Goal: Task Accomplishment & Management: Complete application form

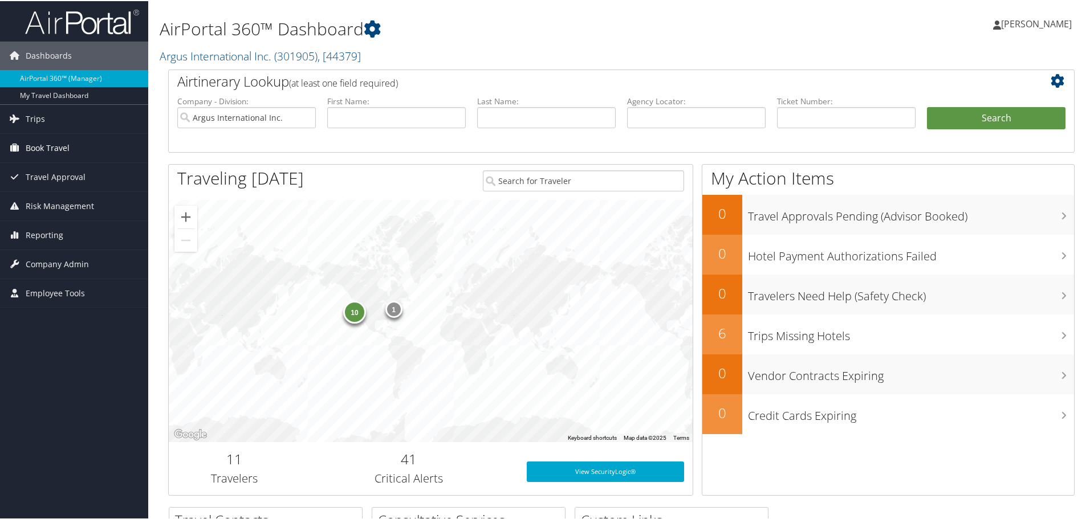
click at [50, 145] on span "Book Travel" at bounding box center [48, 147] width 44 height 29
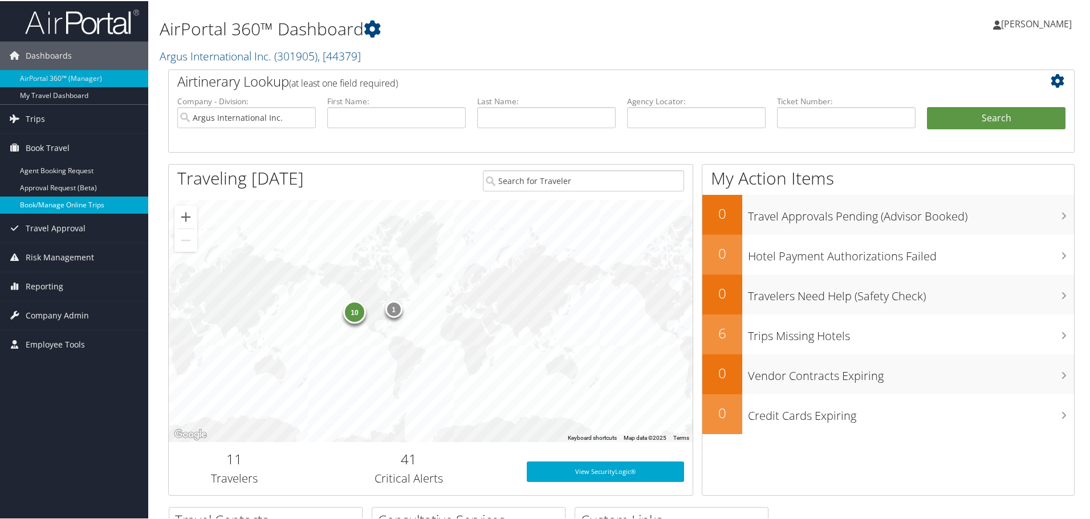
click at [46, 198] on link "Book/Manage Online Trips" at bounding box center [74, 204] width 148 height 17
click at [43, 204] on link "Book/Manage Online Trips" at bounding box center [74, 204] width 148 height 17
click at [36, 318] on span "Company Admin" at bounding box center [57, 314] width 63 height 29
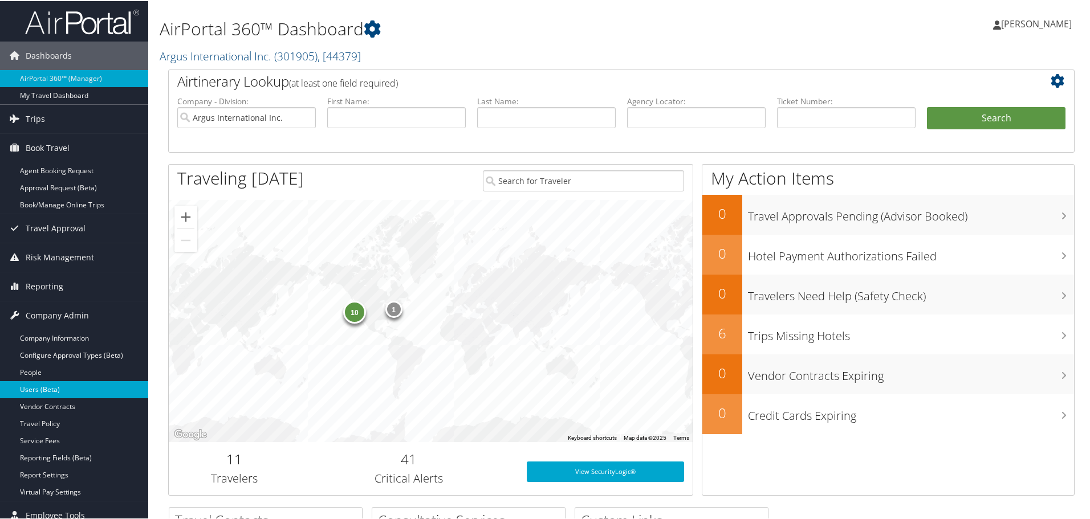
click at [35, 387] on link "Users (Beta)" at bounding box center [74, 388] width 148 height 17
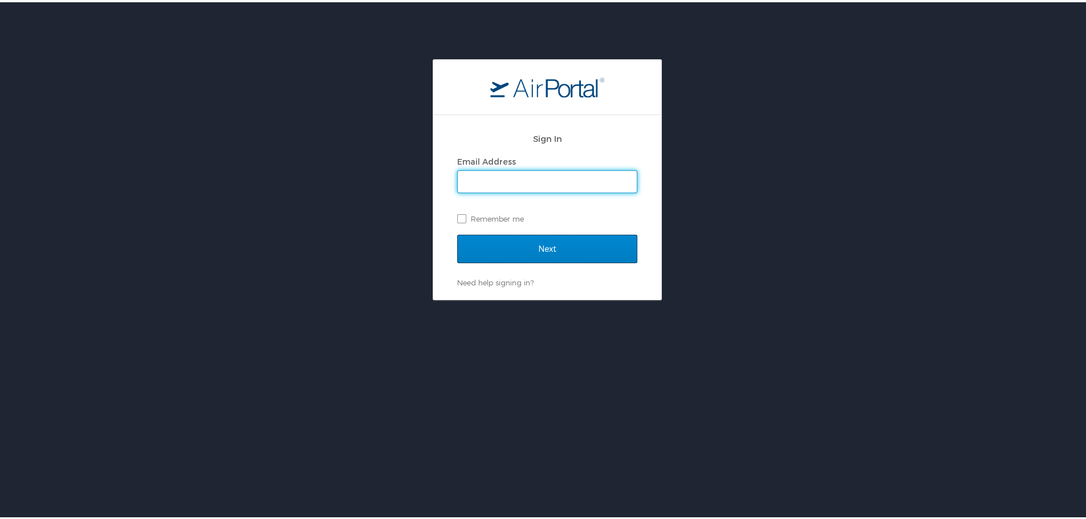
type input "adrienne.brown@argus.aero"
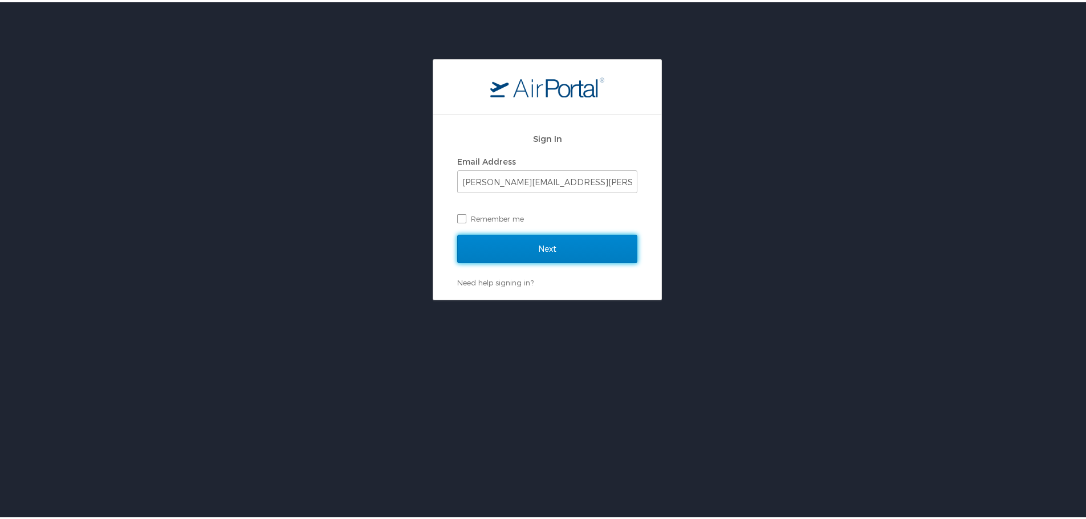
click at [530, 244] on input "Next" at bounding box center [547, 247] width 180 height 29
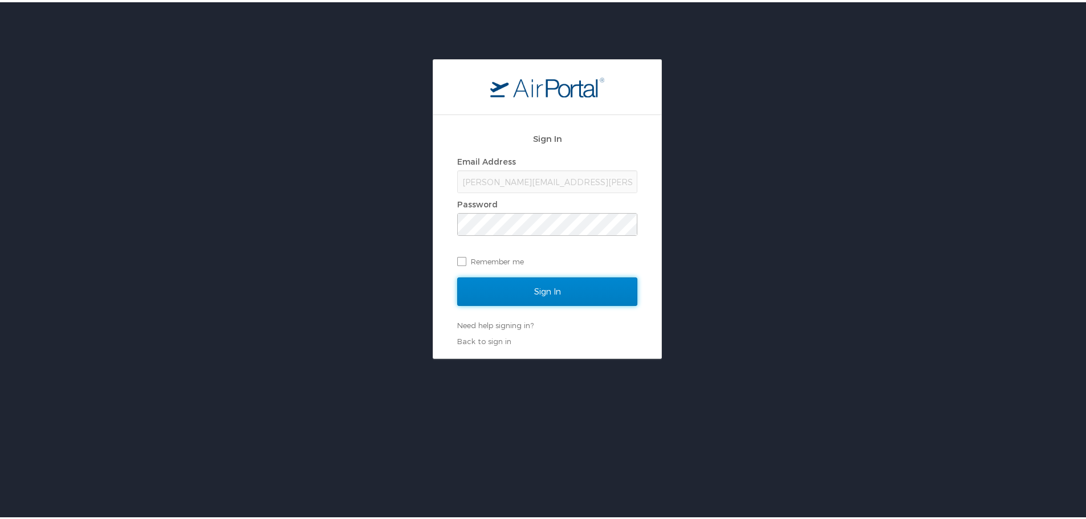
click at [528, 292] on input "Sign In" at bounding box center [547, 289] width 180 height 29
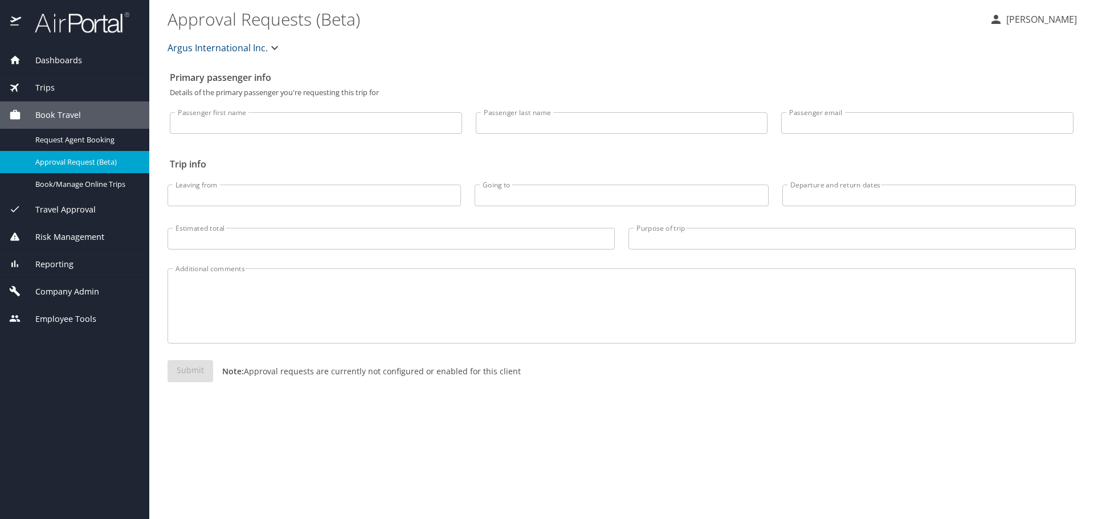
click at [72, 288] on span "Company Admin" at bounding box center [60, 292] width 78 height 13
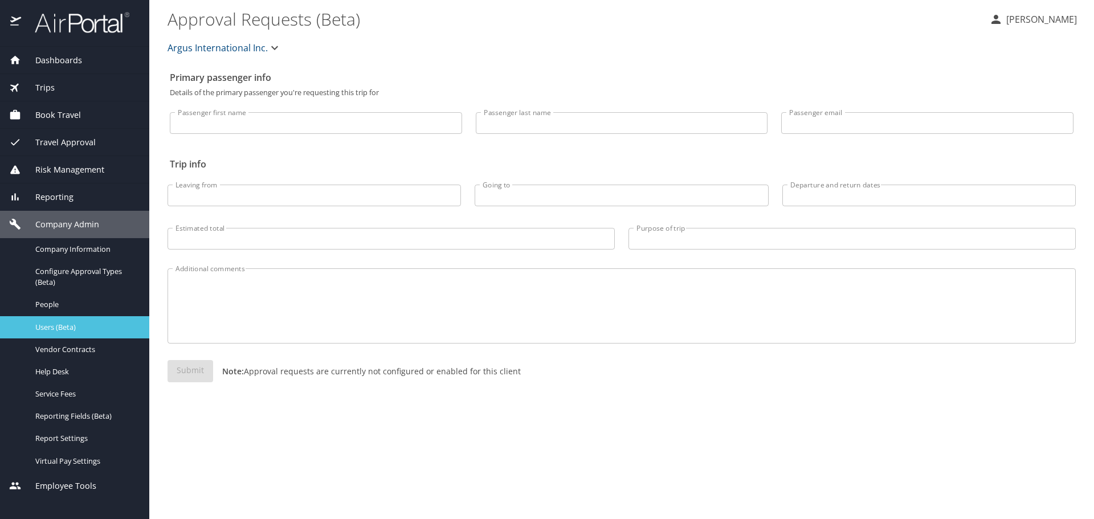
click at [71, 323] on span "Users (Beta)" at bounding box center [85, 327] width 100 height 11
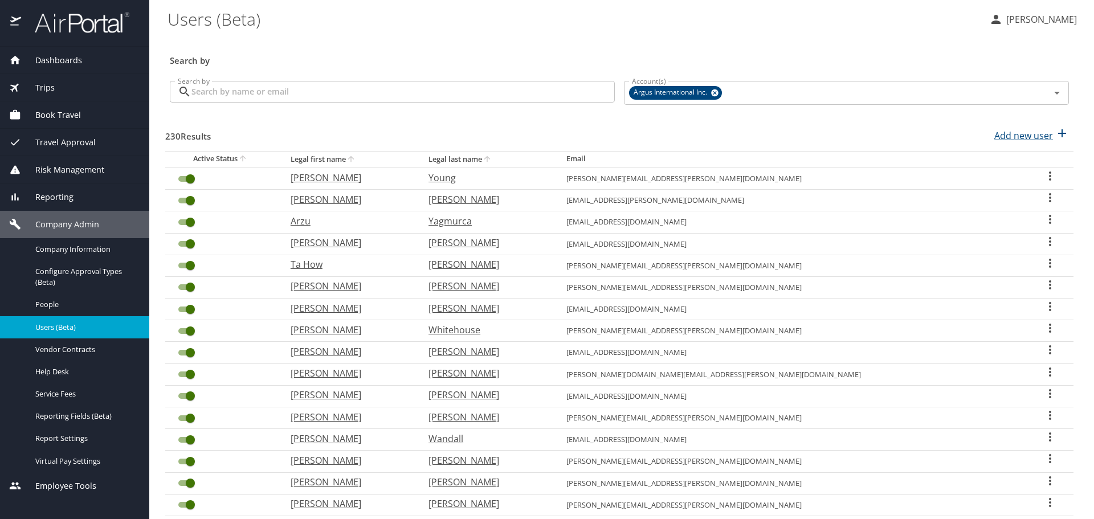
click at [1015, 138] on p "Add new user" at bounding box center [1024, 136] width 59 height 14
select select "US"
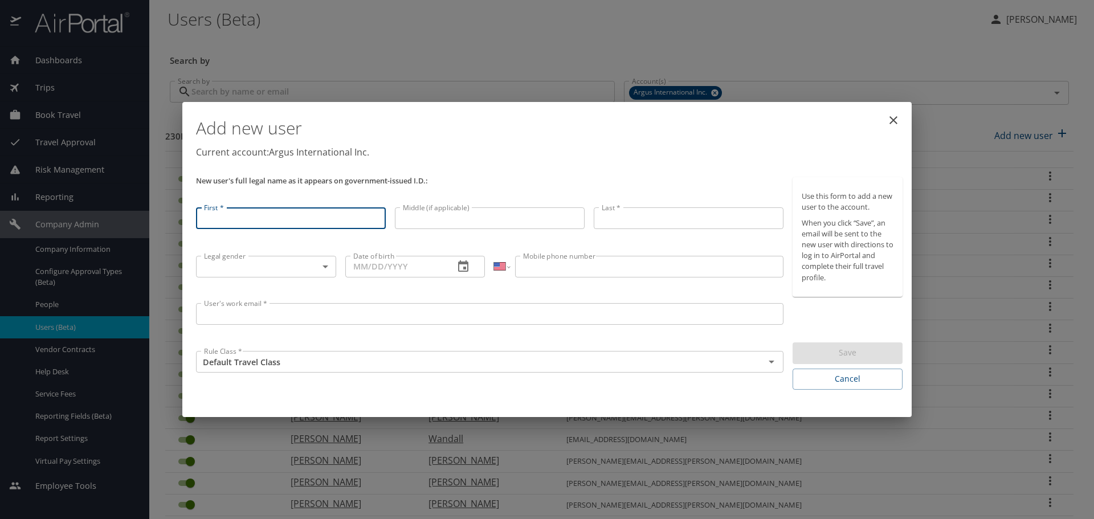
click at [218, 221] on input "First *" at bounding box center [291, 218] width 190 height 22
type input "timothy"
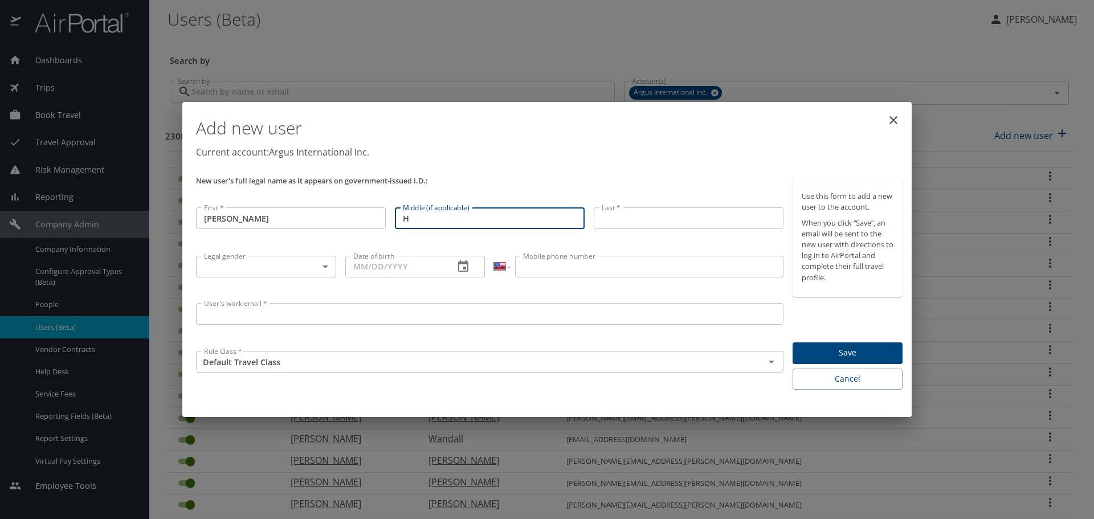
type input "H"
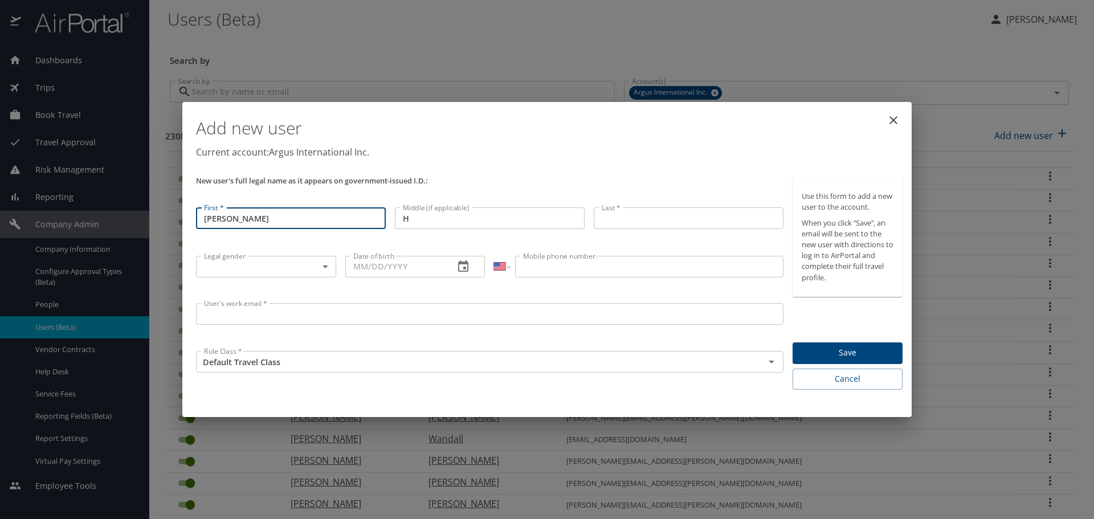
type input "Timothy"
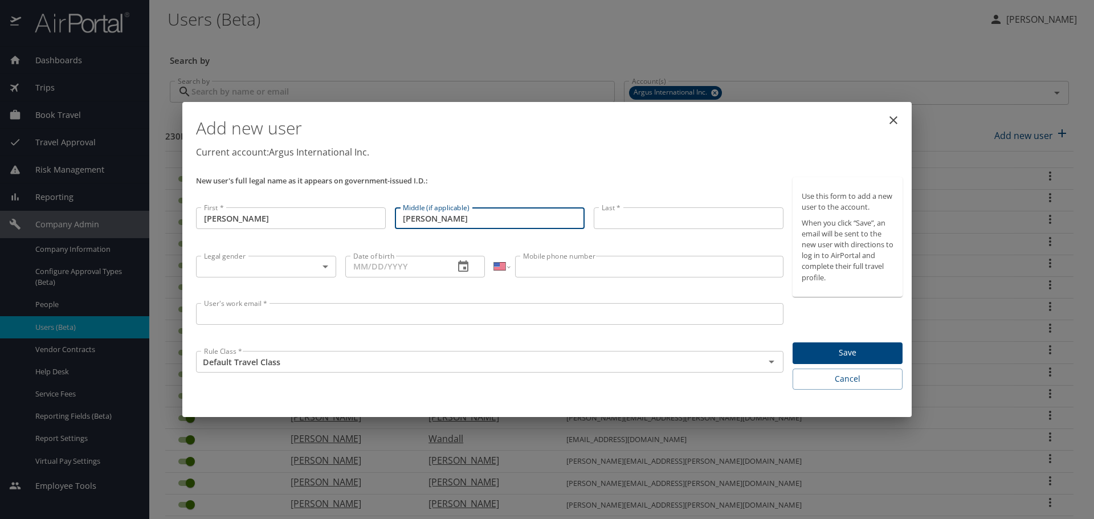
type input "Howard"
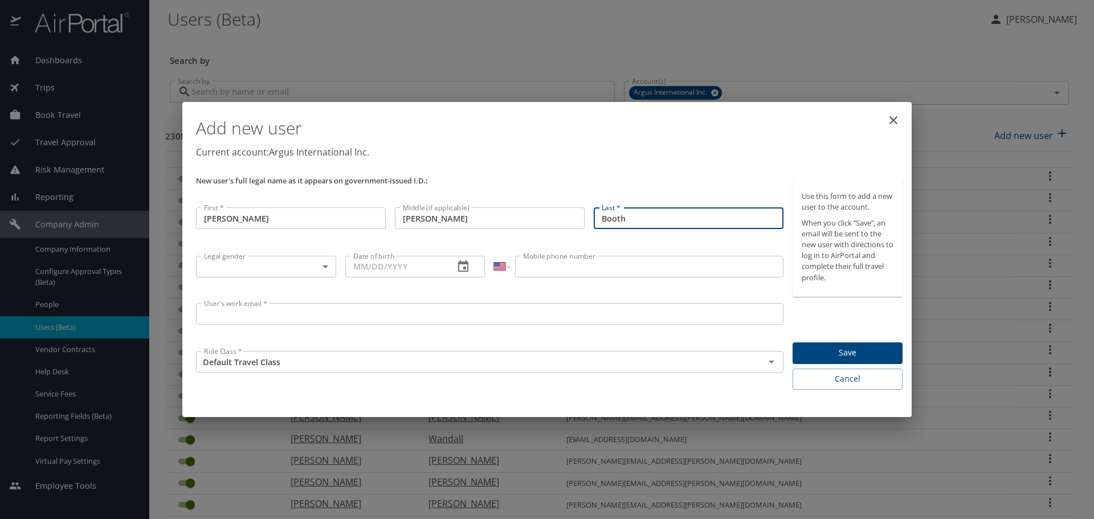
type input "Booth"
click at [250, 275] on body "Dashboards AirPortal 360™ Manager My Travel Dashboard Trips Airtinerary® Lookup…" at bounding box center [547, 259] width 1094 height 519
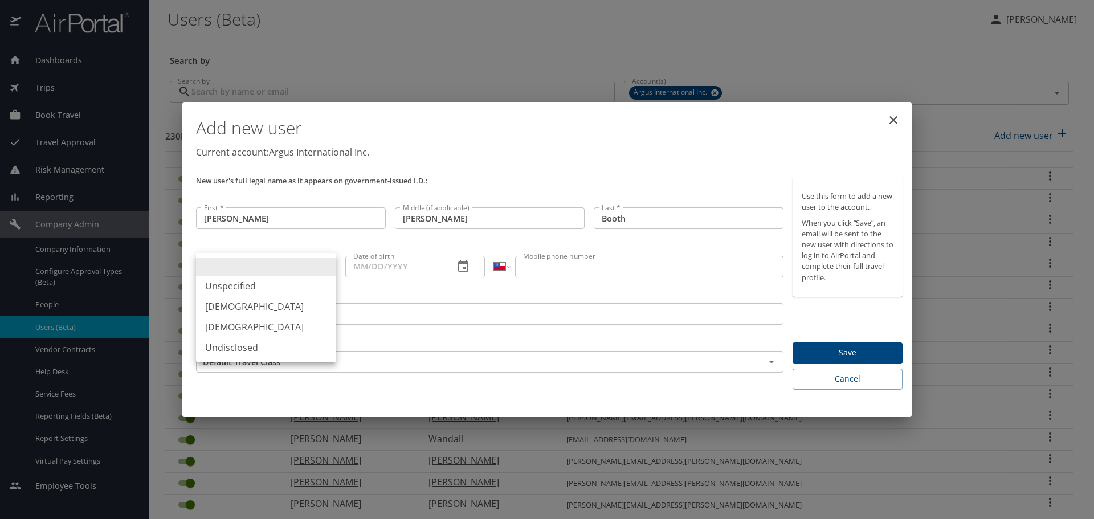
click at [237, 313] on li "Male" at bounding box center [266, 306] width 140 height 21
type input "Male"
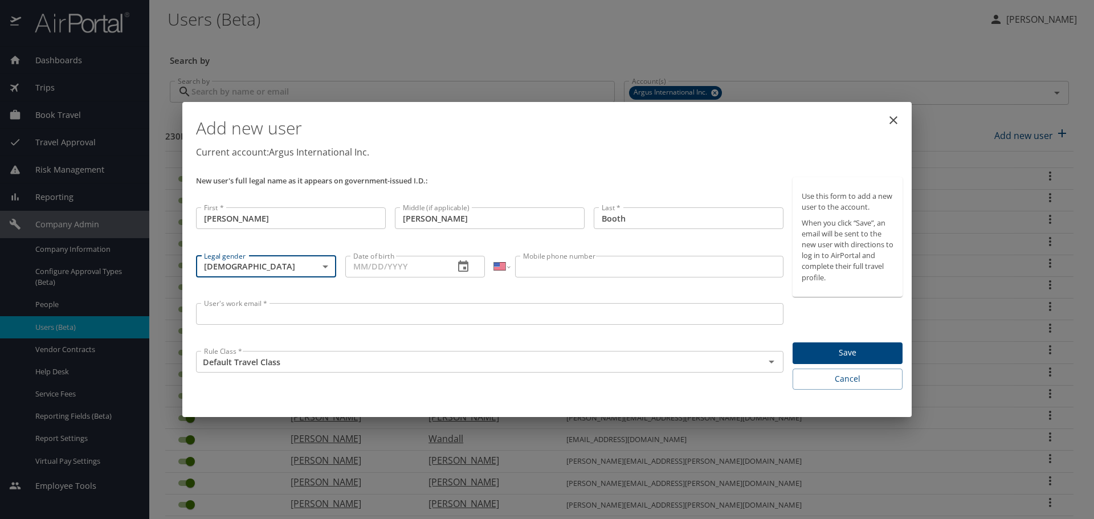
click at [392, 268] on input "Date of birth" at bounding box center [395, 267] width 100 height 22
drag, startPoint x: 406, startPoint y: 272, endPoint x: 325, endPoint y: 272, distance: 80.9
click at [325, 272] on div "New user's full legal name as it appears on government-issued I.D.: First * Tim…" at bounding box center [490, 284] width 597 height 222
type input "12/07/1963"
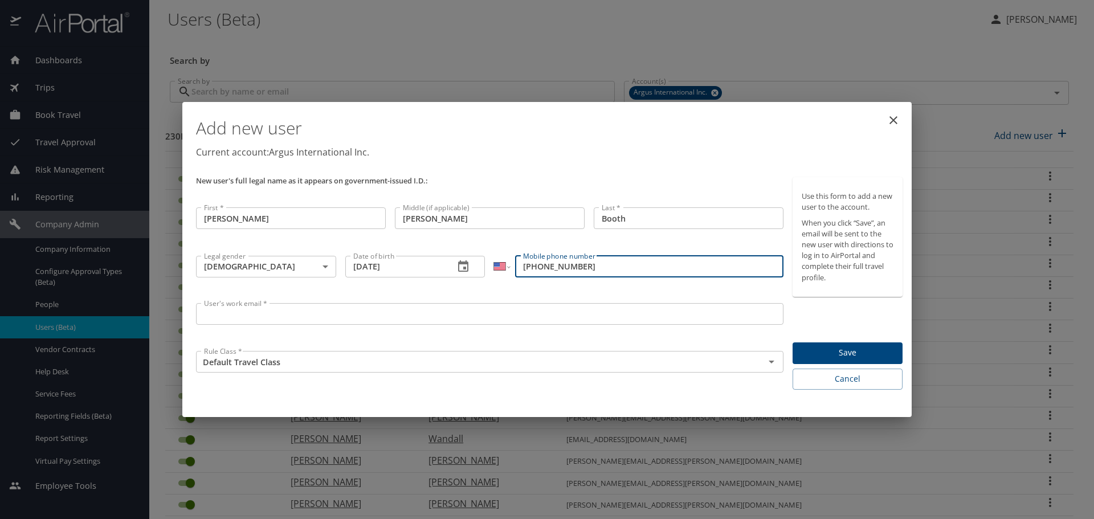
type input "(505) 400-9184"
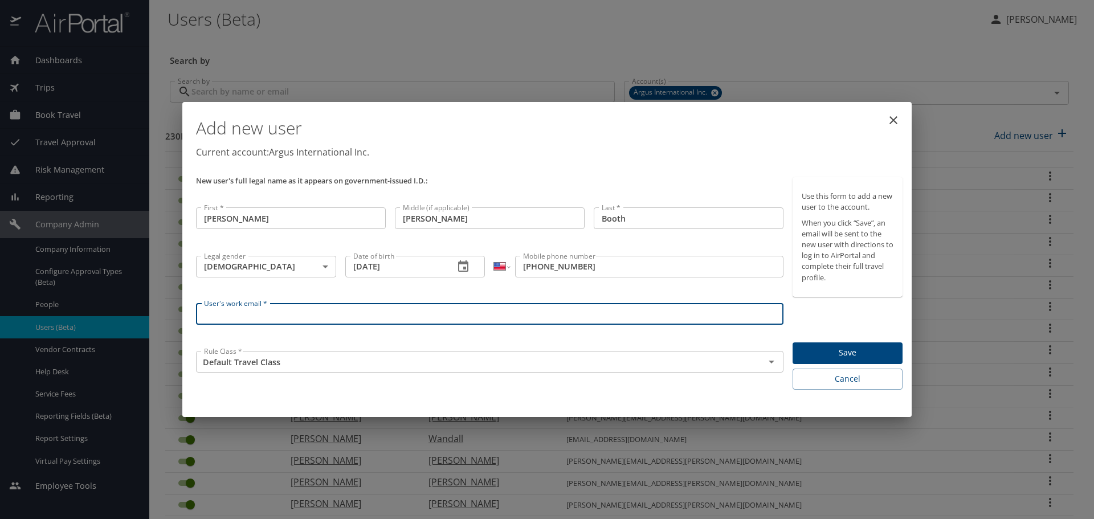
click at [261, 311] on input "User's work email *" at bounding box center [490, 314] width 588 height 22
type input "tim.booth@pros.aero"
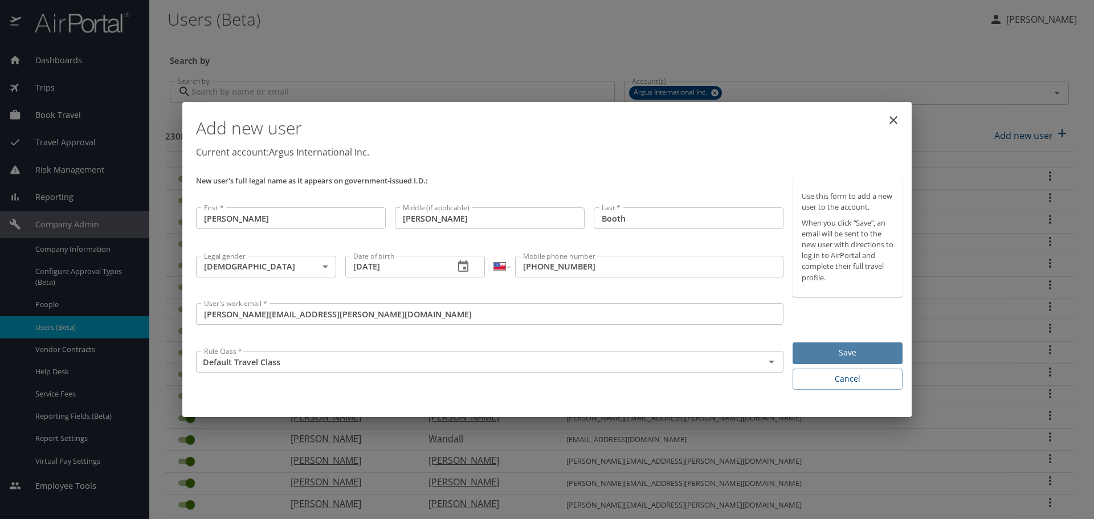
click at [826, 351] on span "Save" at bounding box center [848, 353] width 92 height 14
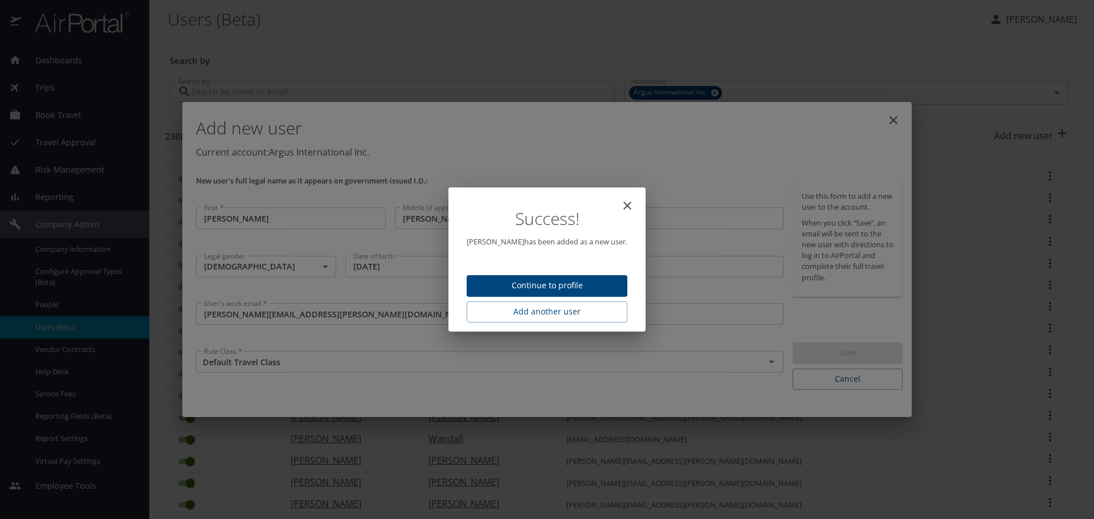
click at [551, 279] on span "Continue to profile" at bounding box center [547, 286] width 143 height 14
select select "US"
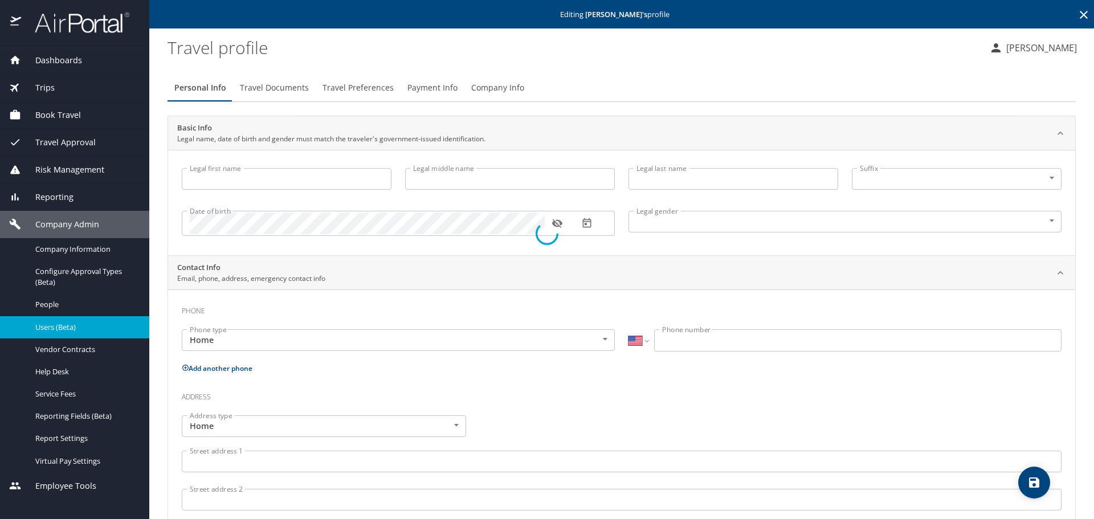
type input "Timothy"
type input "Howard"
type input "Booth"
type input "Male"
select select "US"
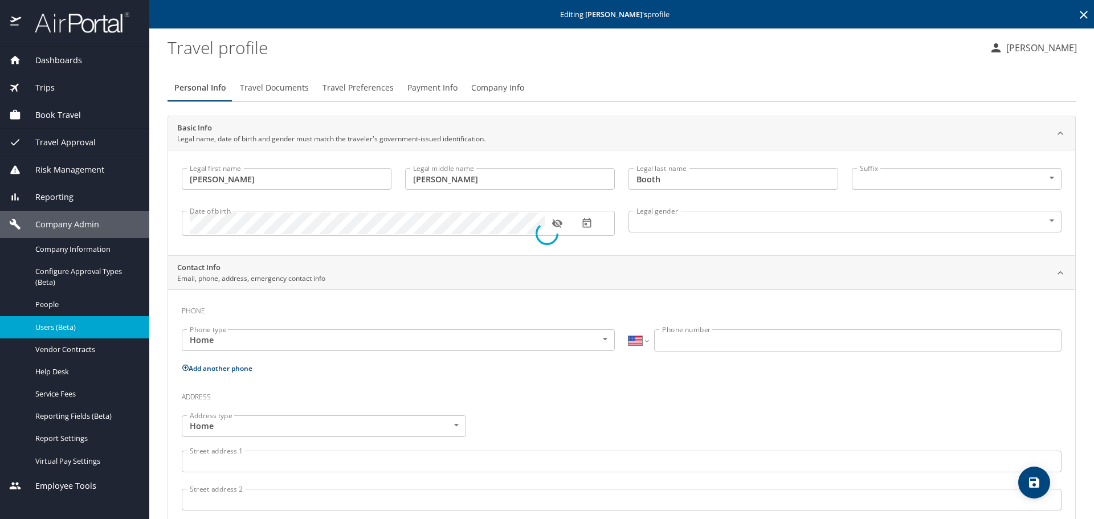
select select "US"
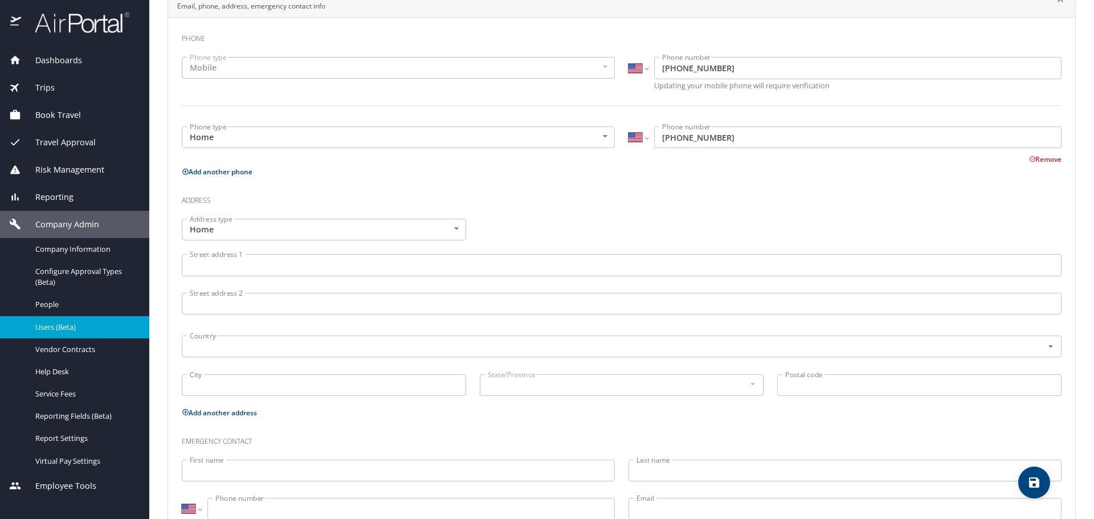
scroll to position [311, 0]
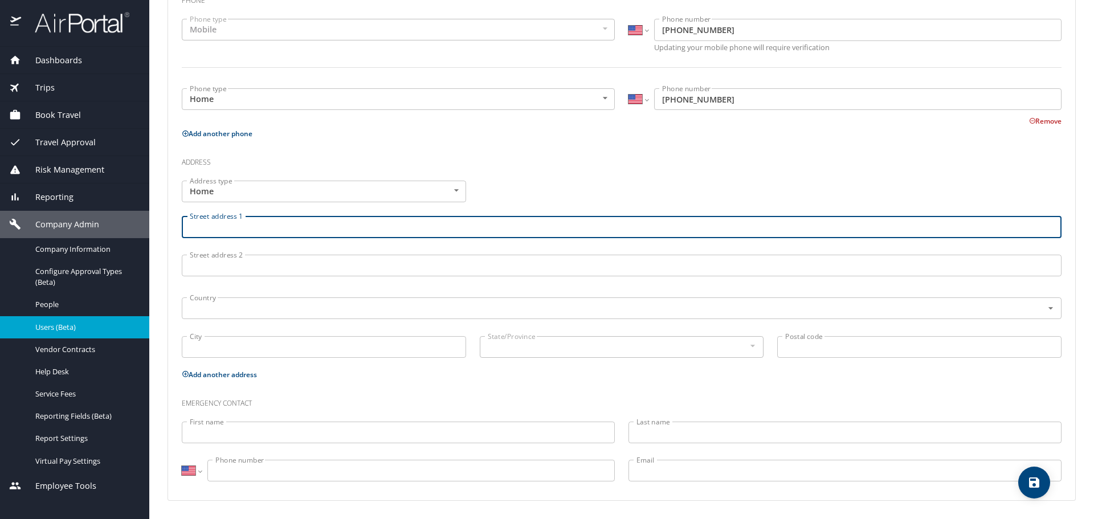
click at [253, 231] on input "Street address 1" at bounding box center [622, 227] width 880 height 22
type input "10414 N 44th Place"
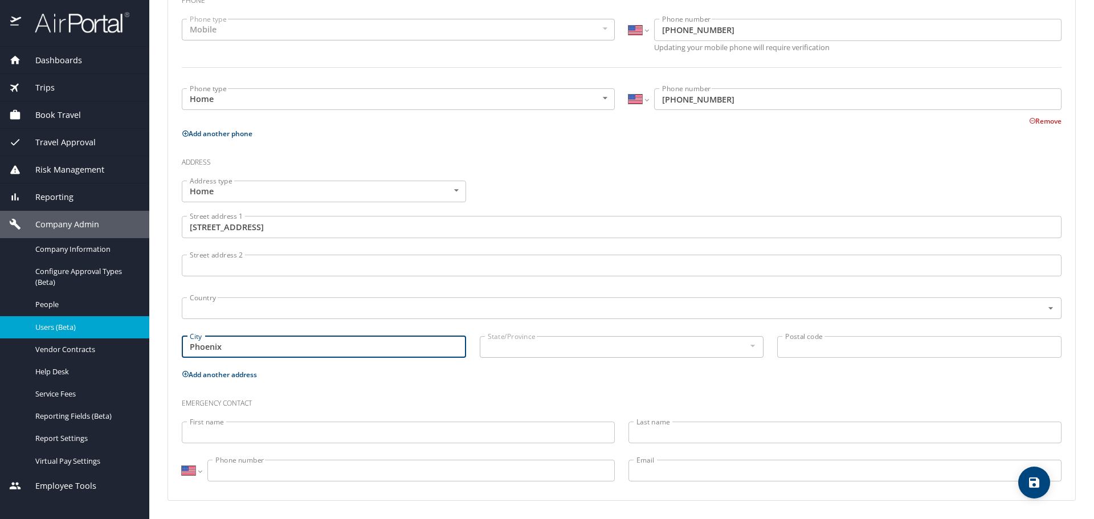
type input "Phoenix"
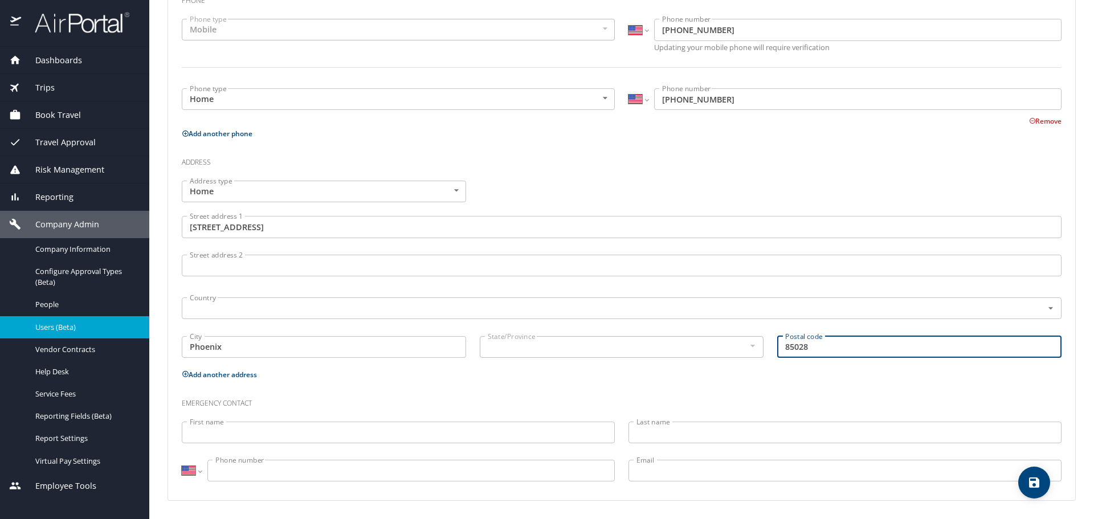
type input "85028"
click at [739, 343] on div "State/Province" at bounding box center [622, 347] width 284 height 22
click at [227, 432] on input "First name" at bounding box center [398, 433] width 433 height 22
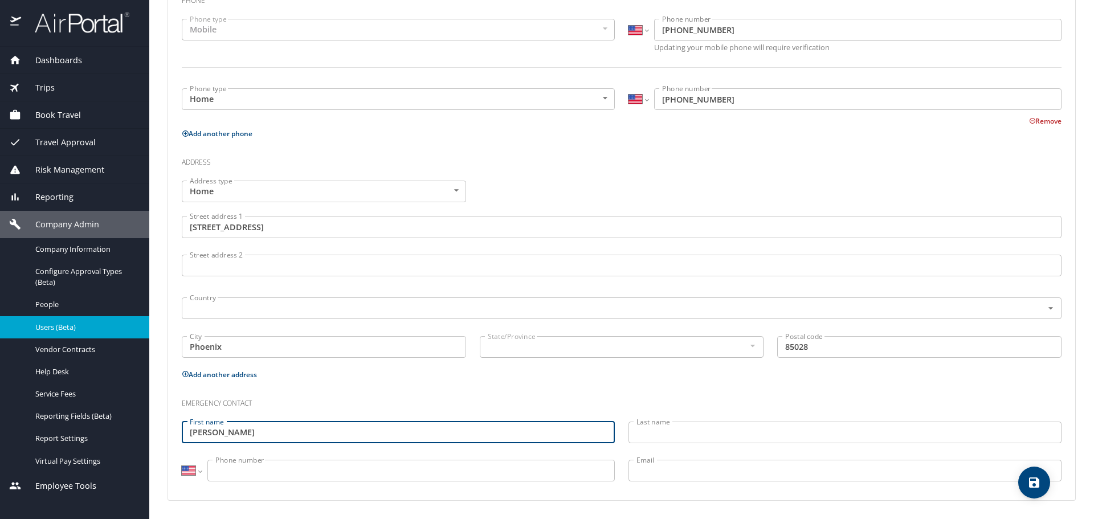
type input "Teri"
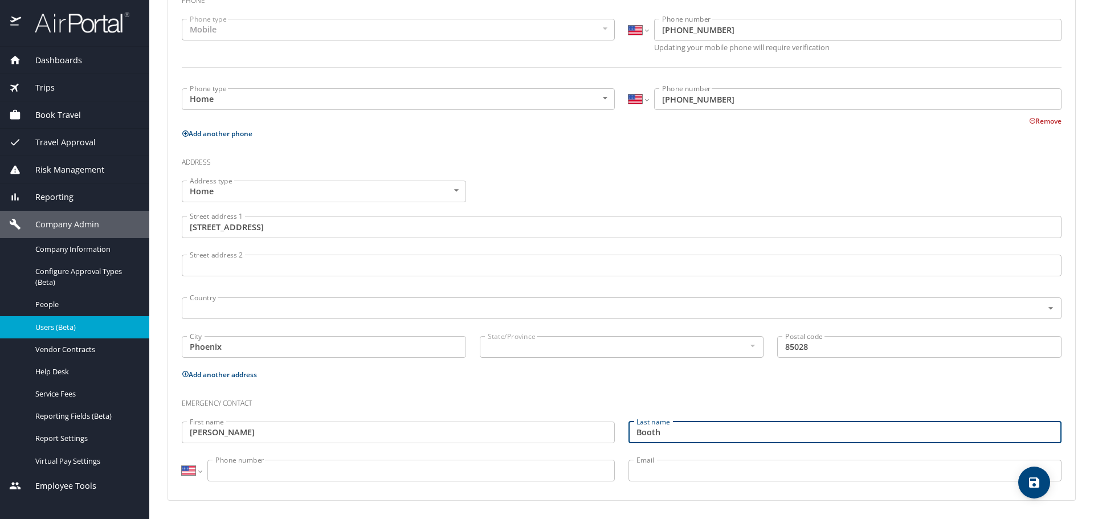
type input "Booth"
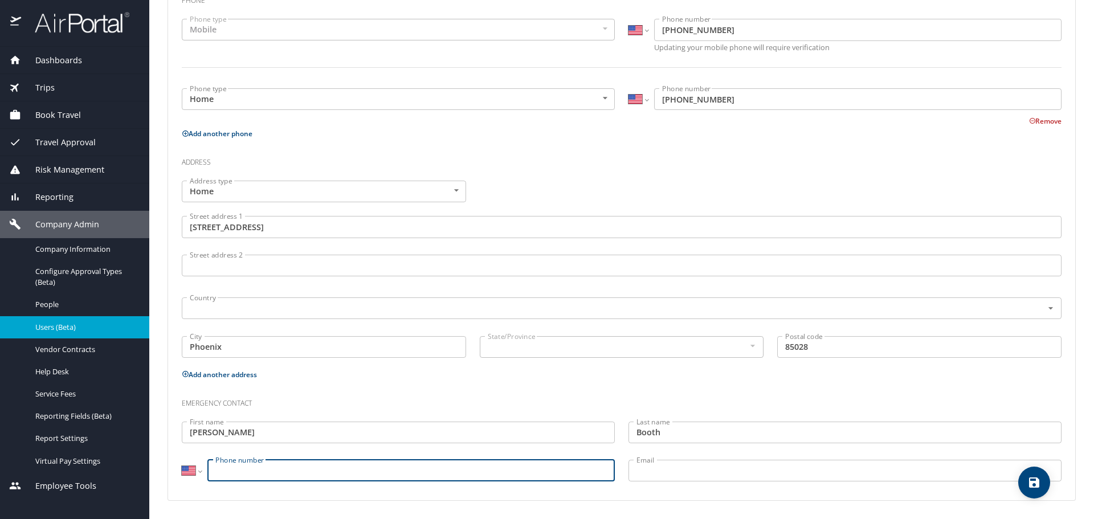
click at [234, 466] on input "Phone number" at bounding box center [411, 471] width 408 height 22
type input "(480) 628-0245"
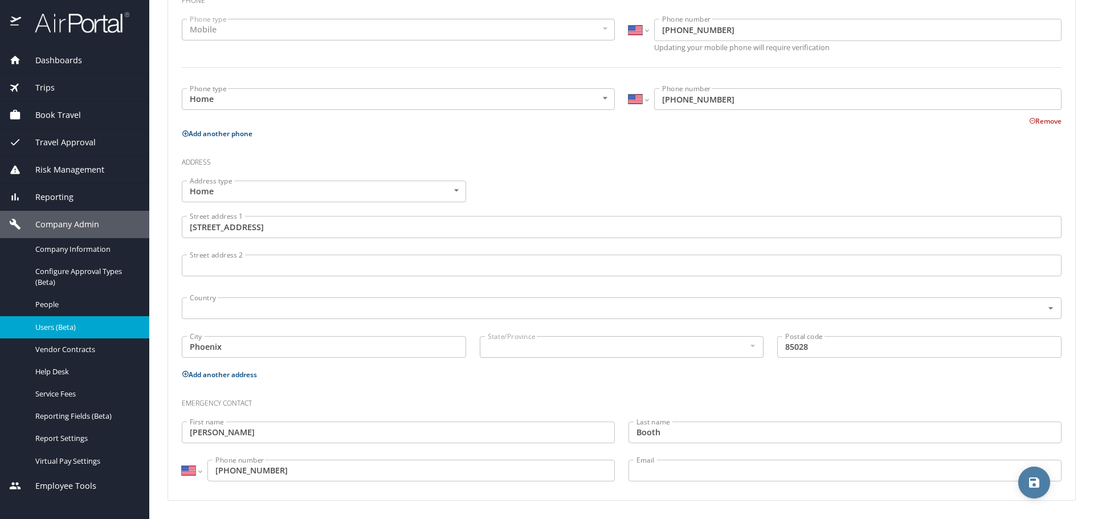
click at [1031, 487] on icon "save" at bounding box center [1035, 483] width 10 height 10
select select "US"
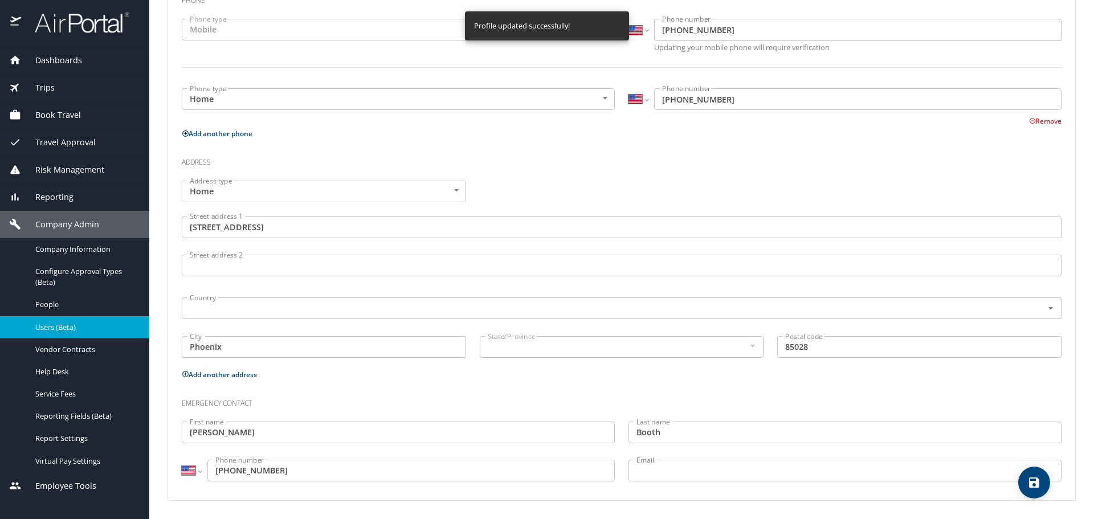
select select "US"
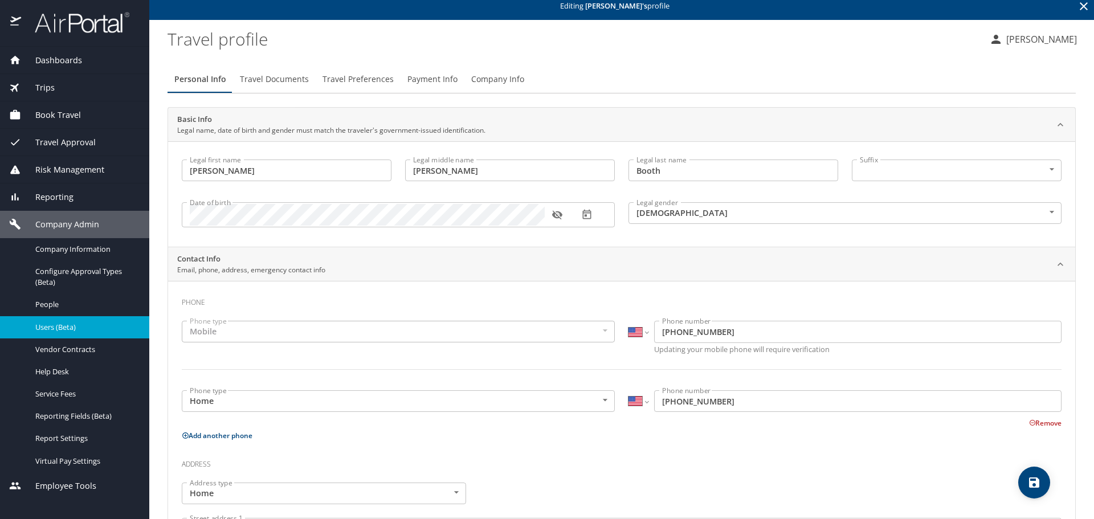
scroll to position [0, 0]
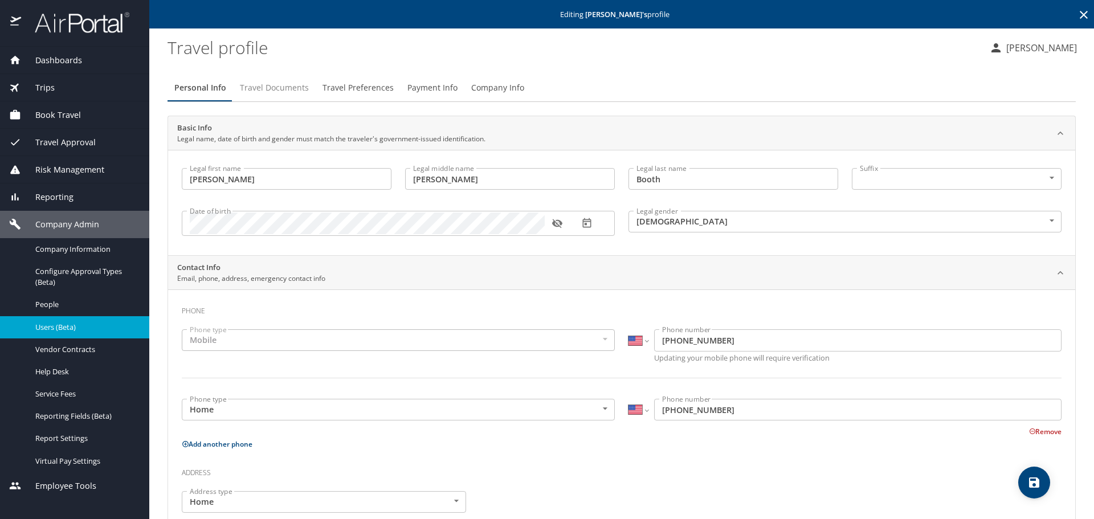
click at [273, 83] on span "Travel Documents" at bounding box center [274, 88] width 69 height 14
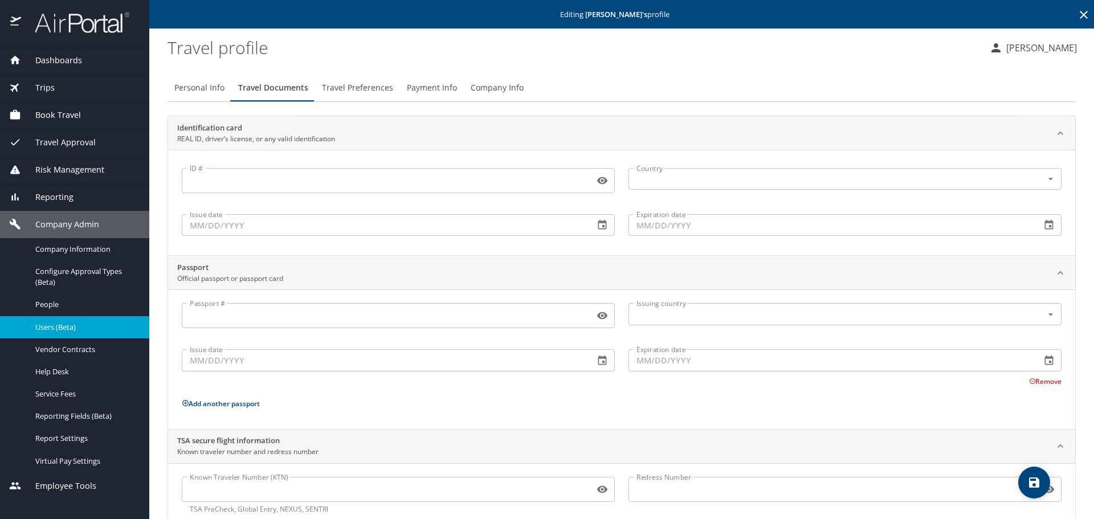
scroll to position [30, 0]
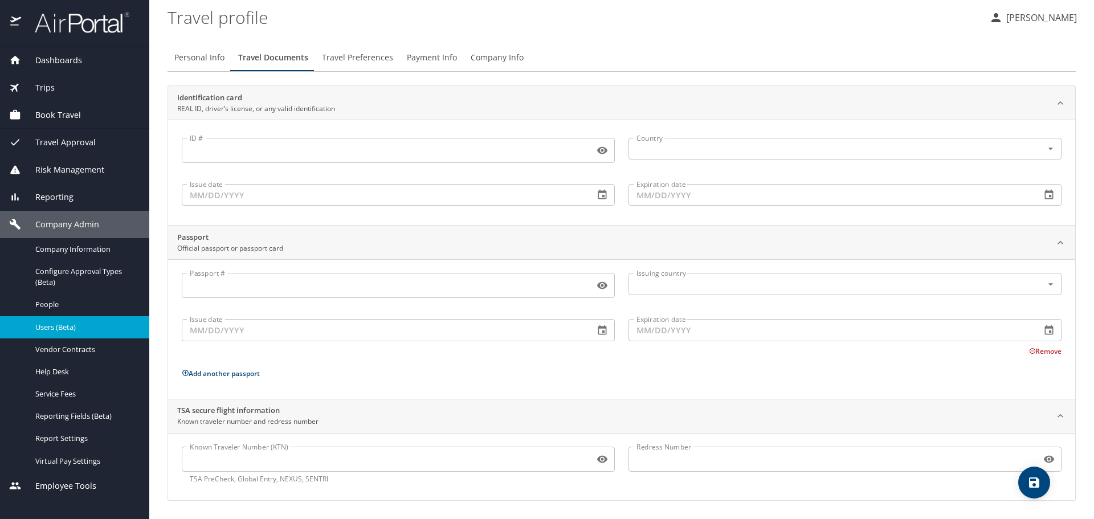
click at [218, 291] on input "Passport #" at bounding box center [386, 286] width 408 height 22
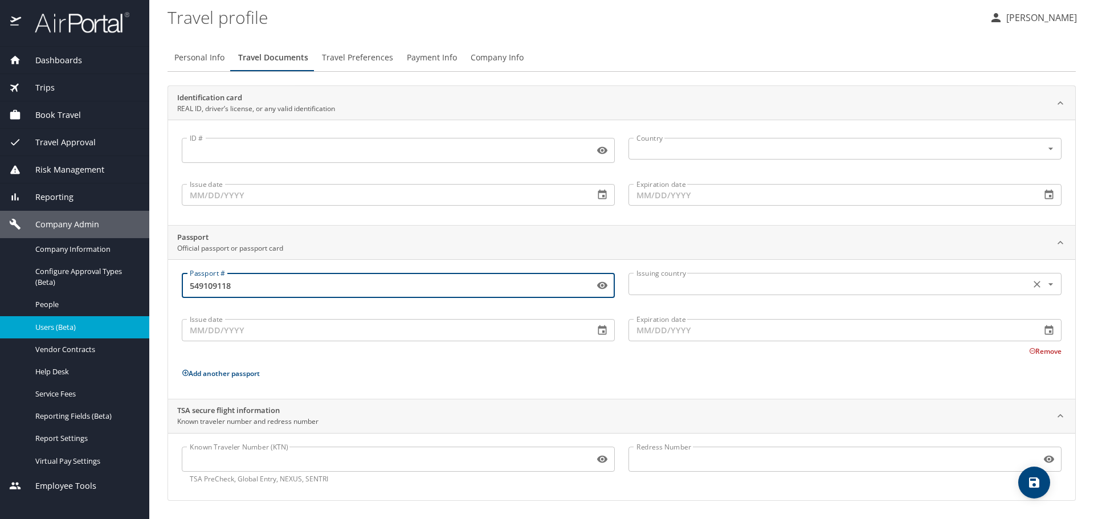
type input "549109118"
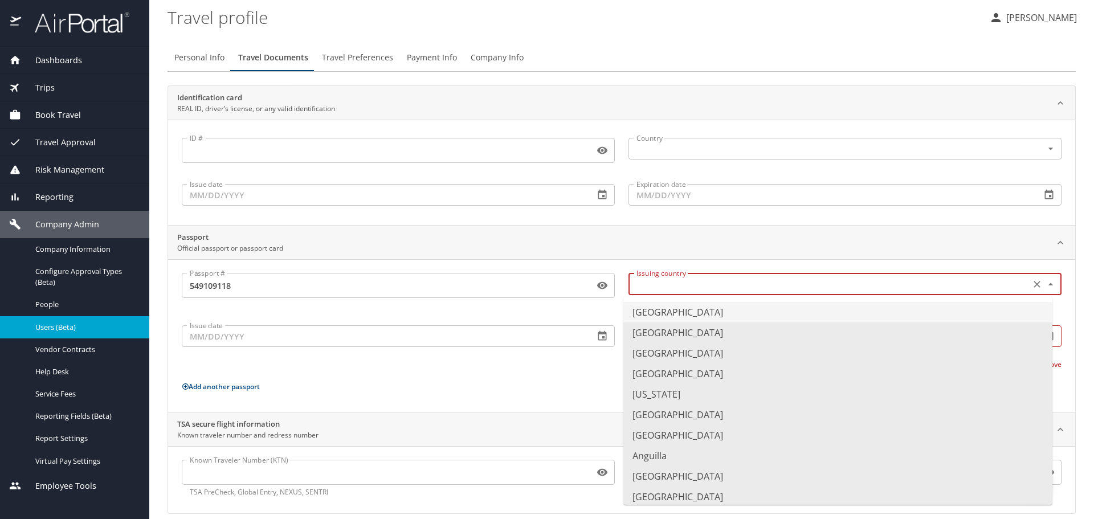
click at [666, 290] on input "text" at bounding box center [828, 283] width 393 height 15
click at [669, 312] on li "United States of America" at bounding box center [838, 312] width 429 height 21
type input "United States of America"
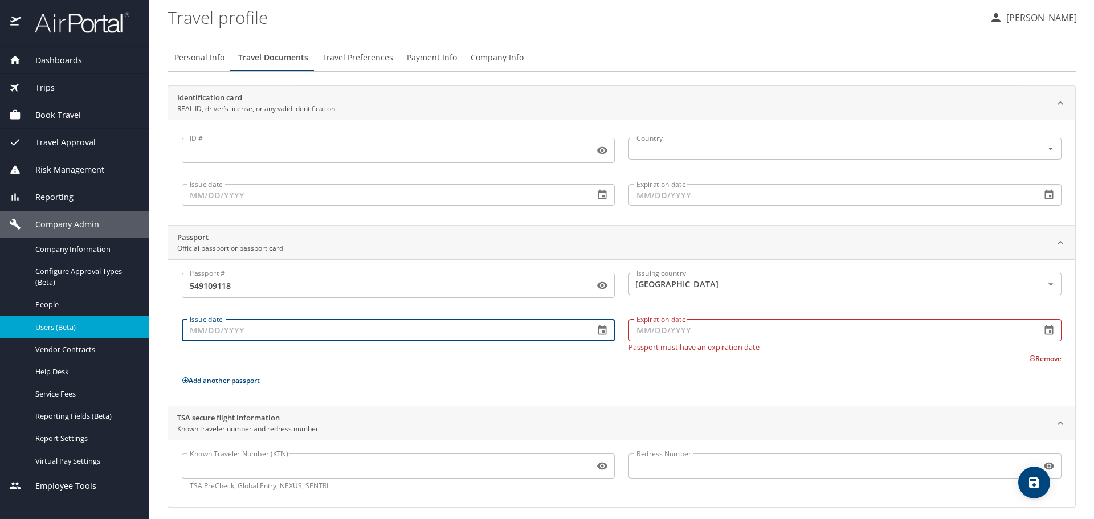
click at [410, 335] on input "Issue date" at bounding box center [384, 330] width 404 height 22
type input "09/06/2016"
click at [669, 332] on input "Expiration date" at bounding box center [831, 330] width 404 height 22
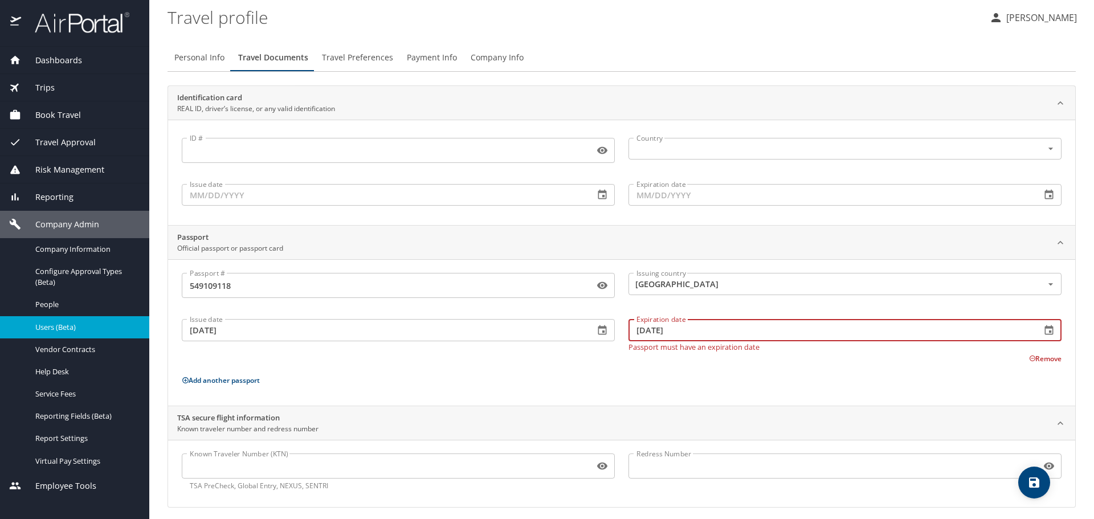
type input "09/05/2026"
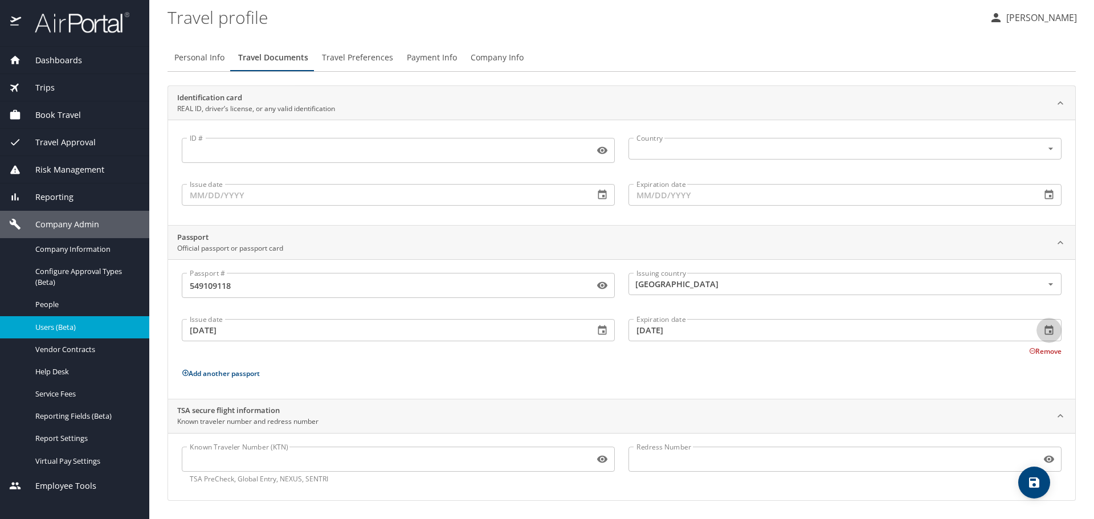
click at [350, 466] on input "Known Traveler Number (KTN)" at bounding box center [386, 460] width 408 height 22
click at [211, 454] on input "Known Traveler Number (KTN)" at bounding box center [386, 460] width 408 height 22
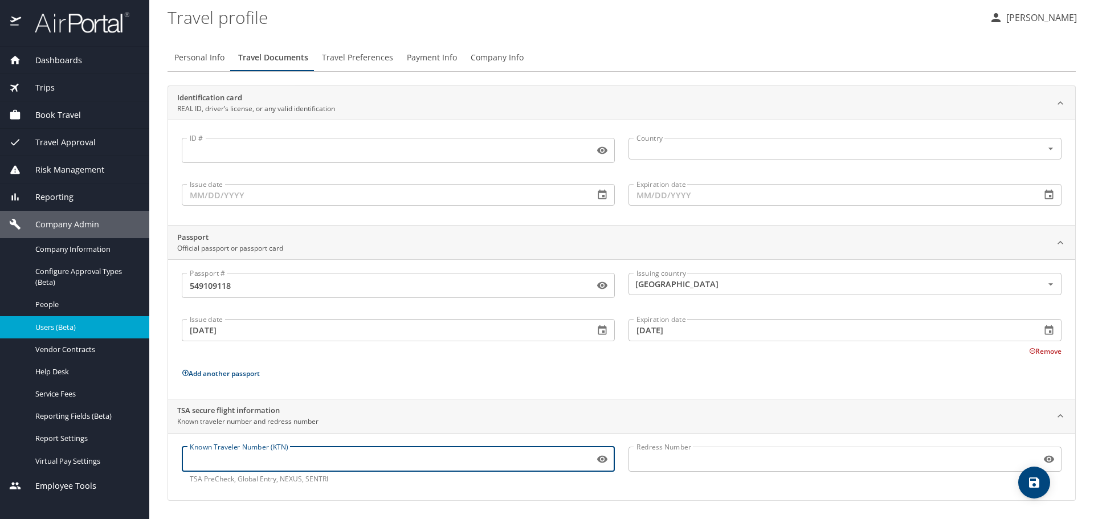
paste input "985244964"
type input "985244964"
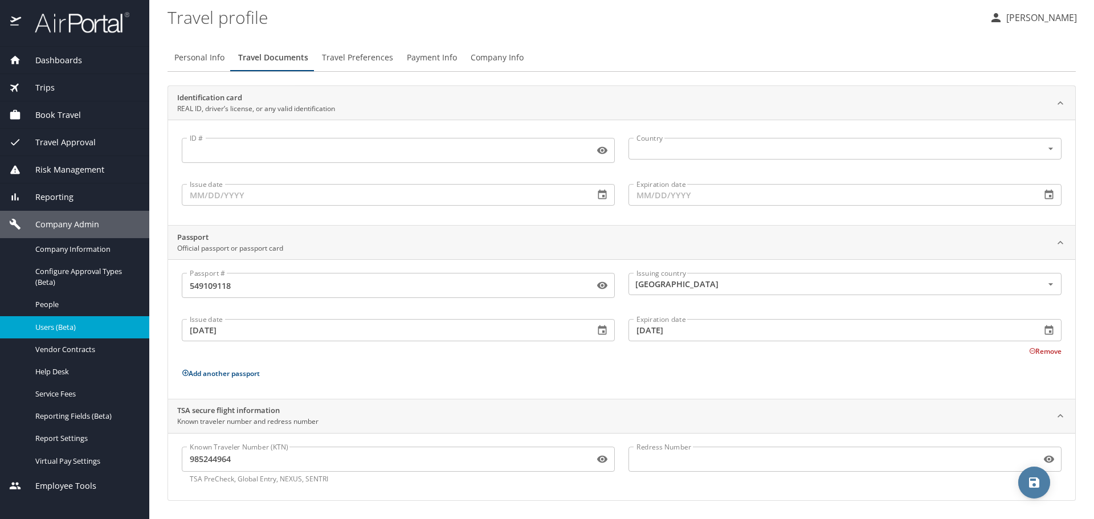
click at [1036, 489] on icon "save" at bounding box center [1035, 483] width 14 height 14
click at [342, 56] on span "Travel Preferences" at bounding box center [357, 58] width 71 height 14
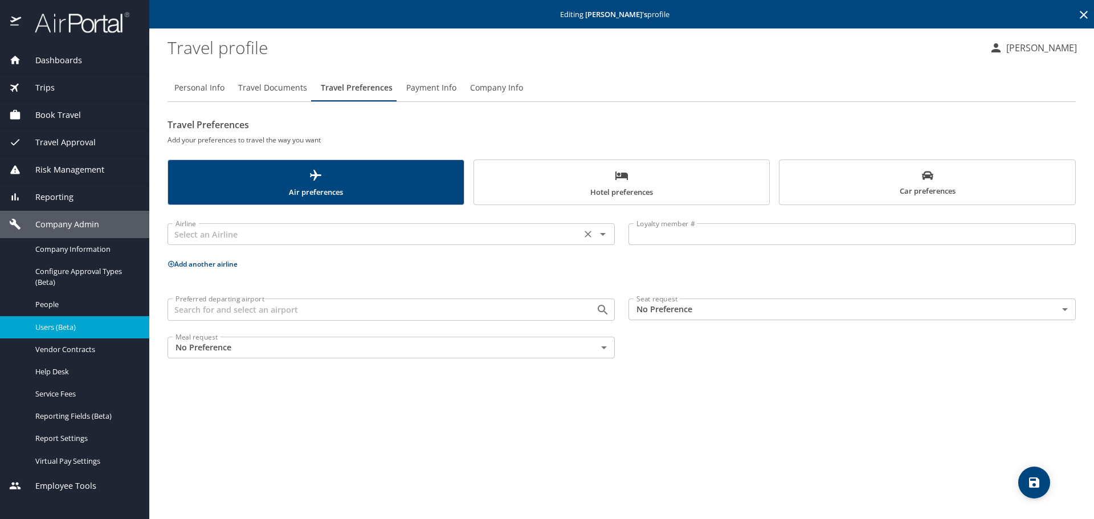
click at [226, 241] on input "text" at bounding box center [374, 234] width 407 height 15
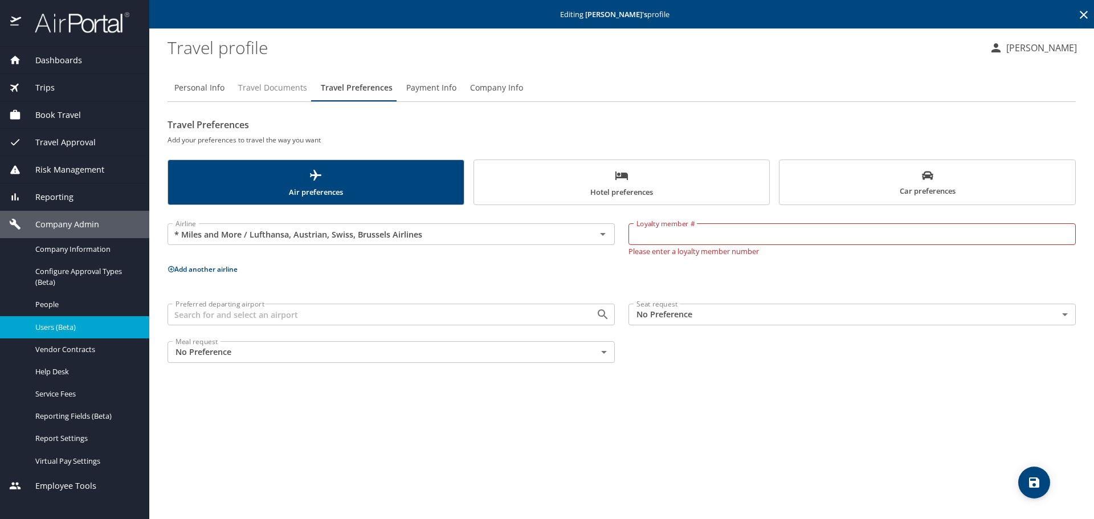
type input "* Miles and More / Lufthansa, Austrian, Swiss, Brussels Airlines"
click at [257, 93] on span "Travel Documents" at bounding box center [272, 88] width 69 height 14
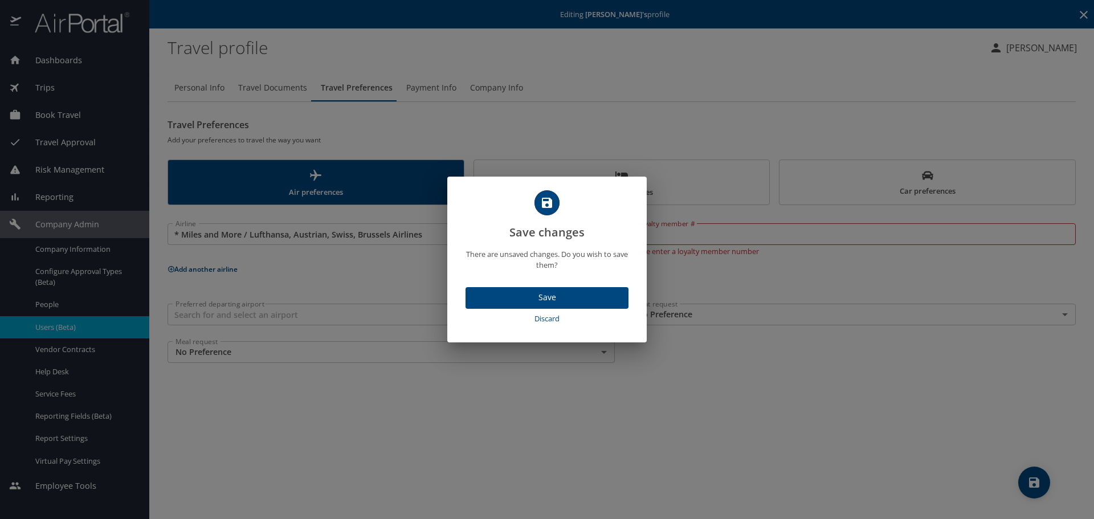
click at [546, 296] on span "Save" at bounding box center [547, 298] width 145 height 14
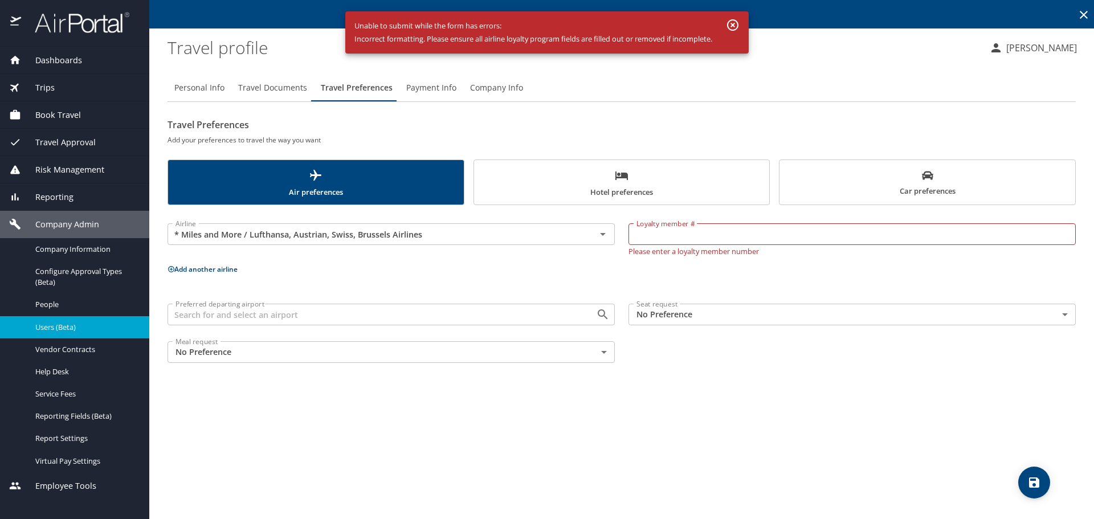
click at [738, 26] on icon "button" at bounding box center [733, 25] width 14 height 14
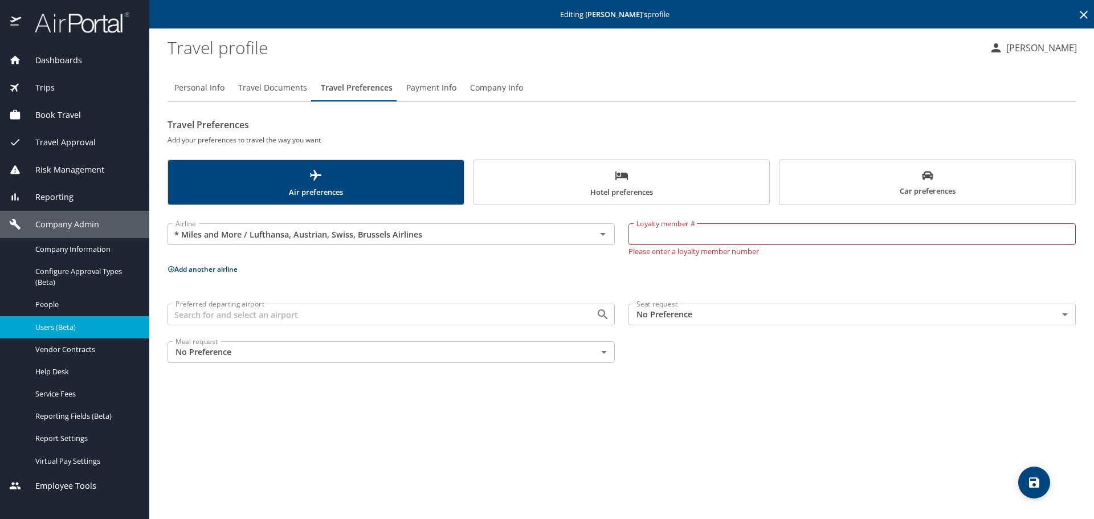
click at [277, 86] on span "Travel Documents" at bounding box center [272, 88] width 69 height 14
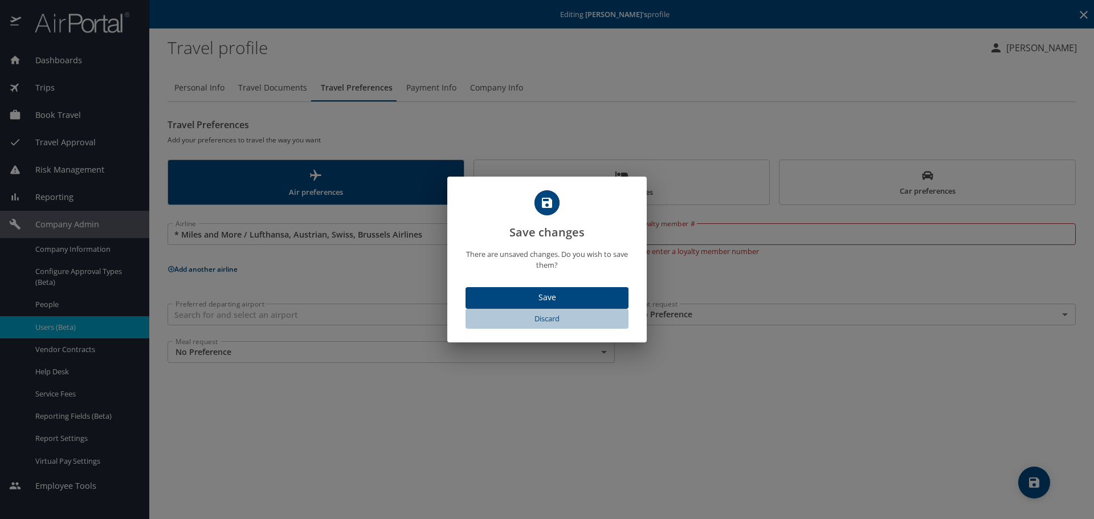
click at [544, 321] on span "Discard" at bounding box center [547, 318] width 154 height 13
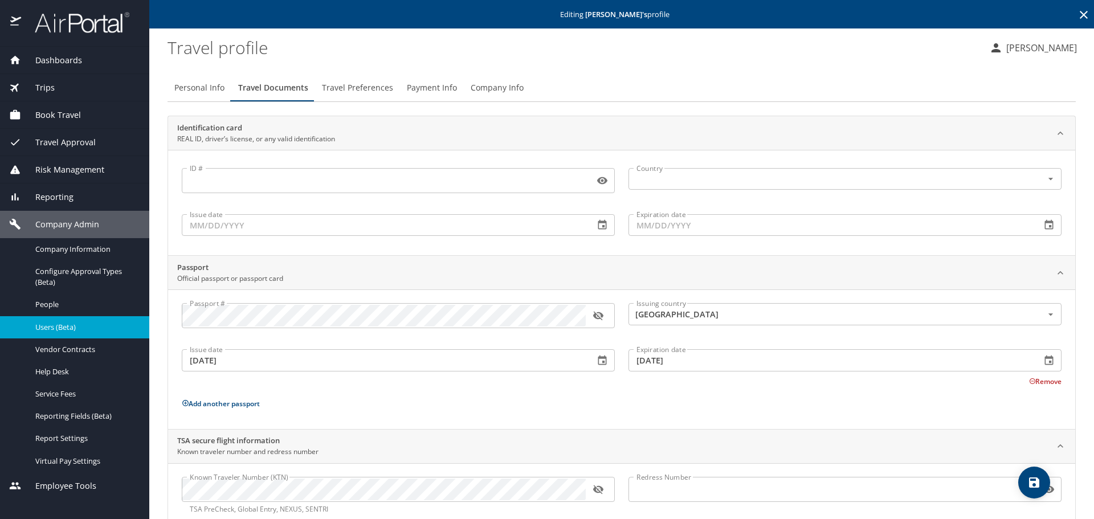
scroll to position [30, 0]
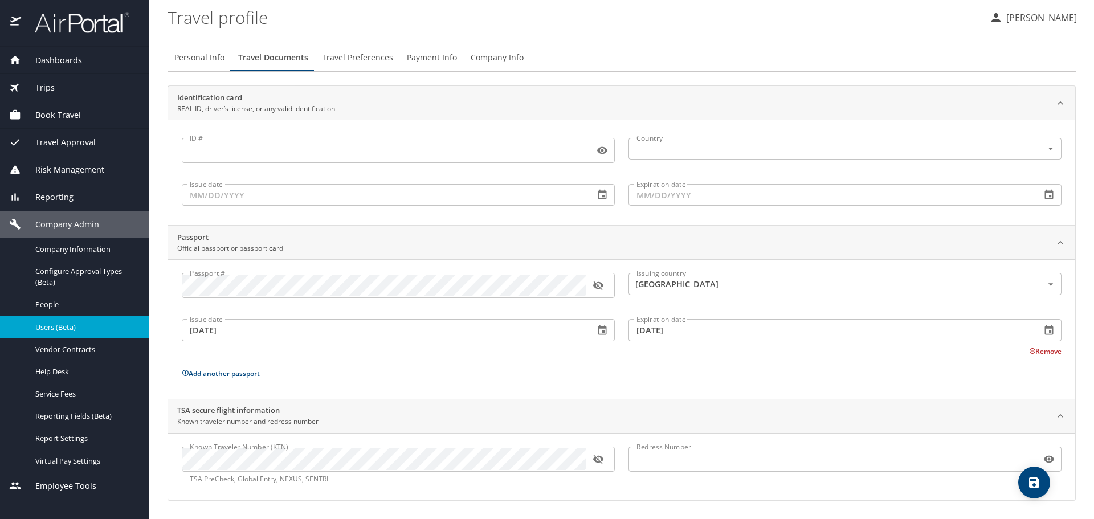
click at [194, 60] on span "Personal Info" at bounding box center [199, 58] width 50 height 14
select select "US"
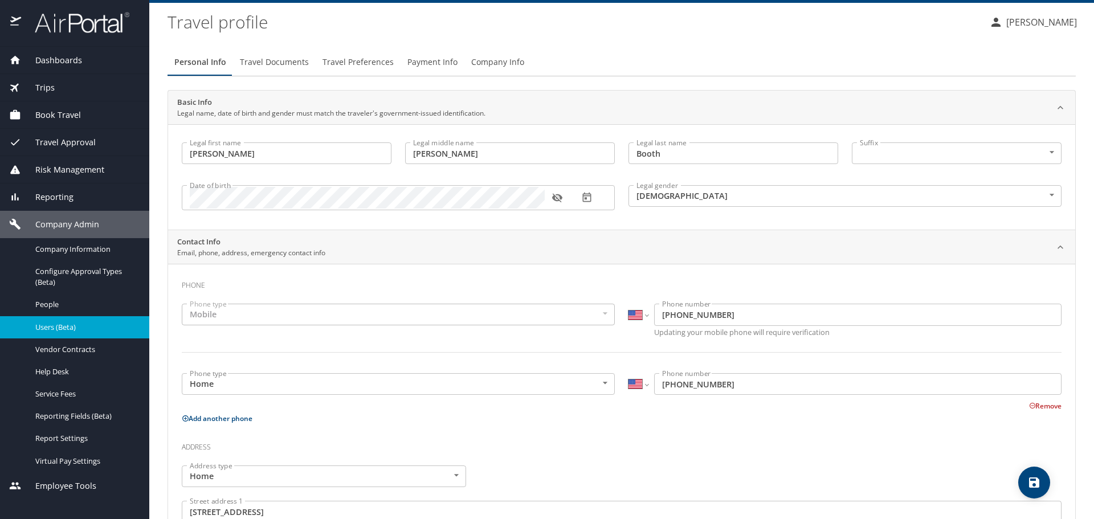
scroll to position [0, 0]
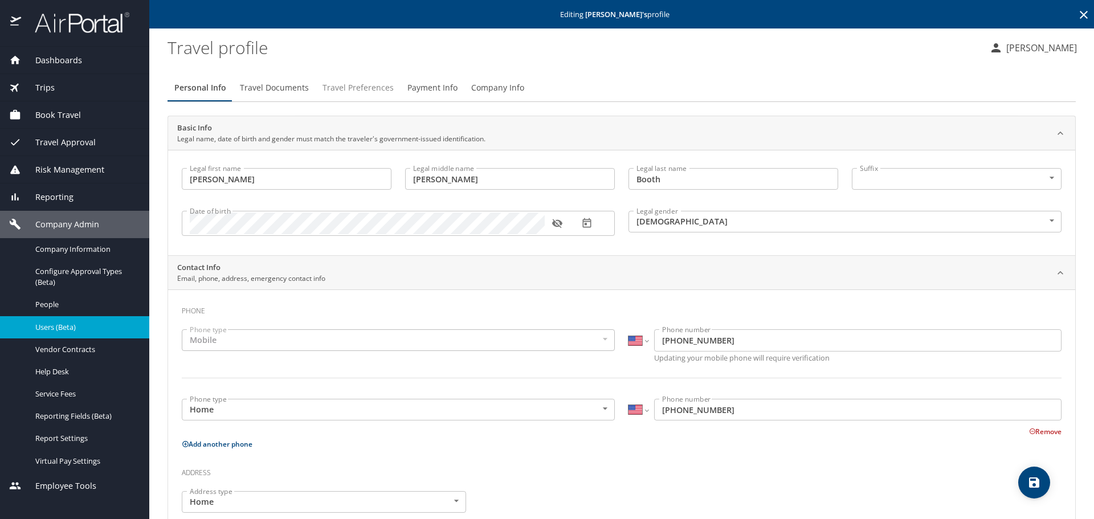
click at [359, 83] on span "Travel Preferences" at bounding box center [358, 88] width 71 height 14
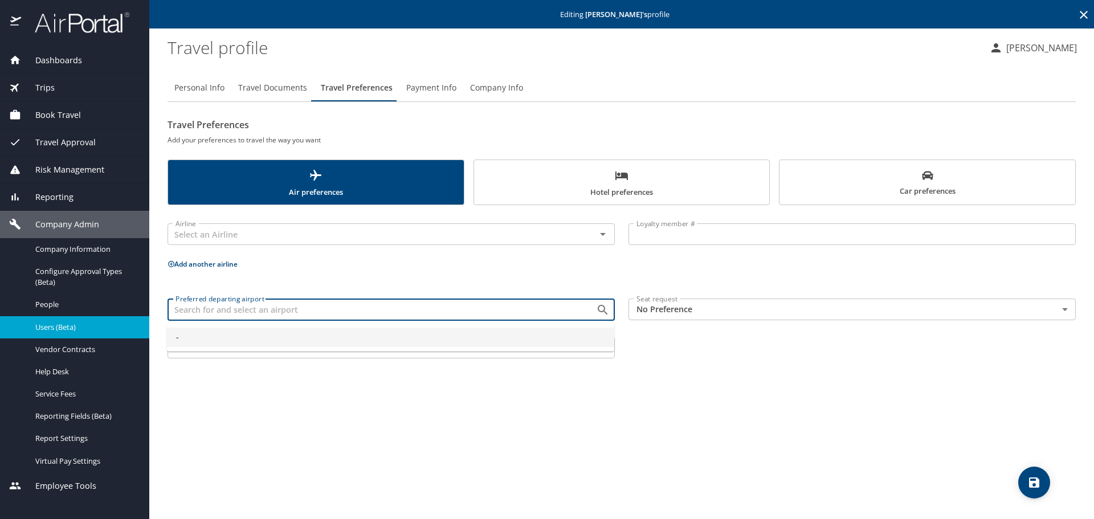
click at [243, 314] on input "Preferred departing airport" at bounding box center [374, 309] width 407 height 15
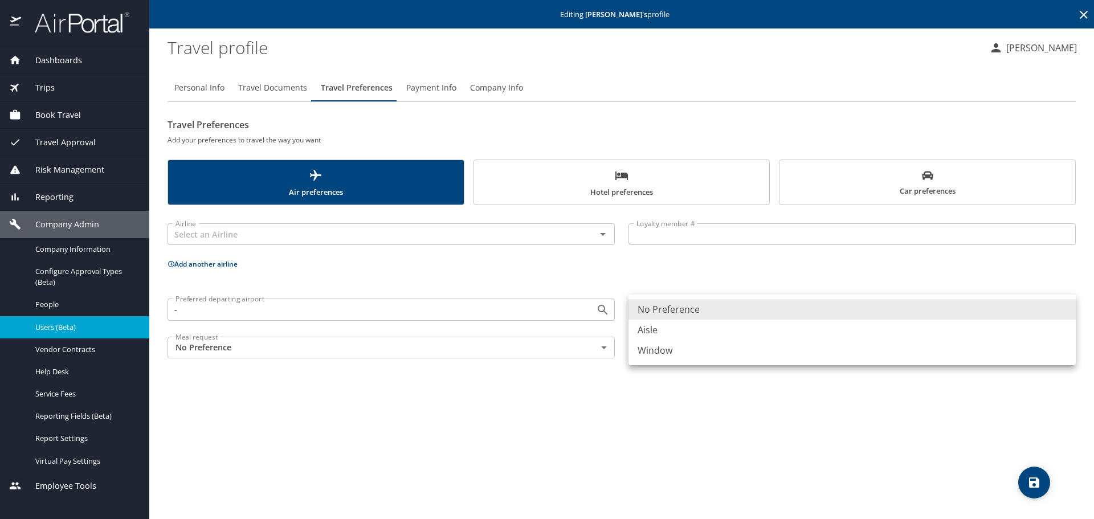
click at [665, 306] on body "Dashboards AirPortal 360™ Manager My Travel Dashboard Trips Airtinerary® Lookup…" at bounding box center [547, 259] width 1094 height 519
click at [331, 294] on div at bounding box center [547, 259] width 1094 height 519
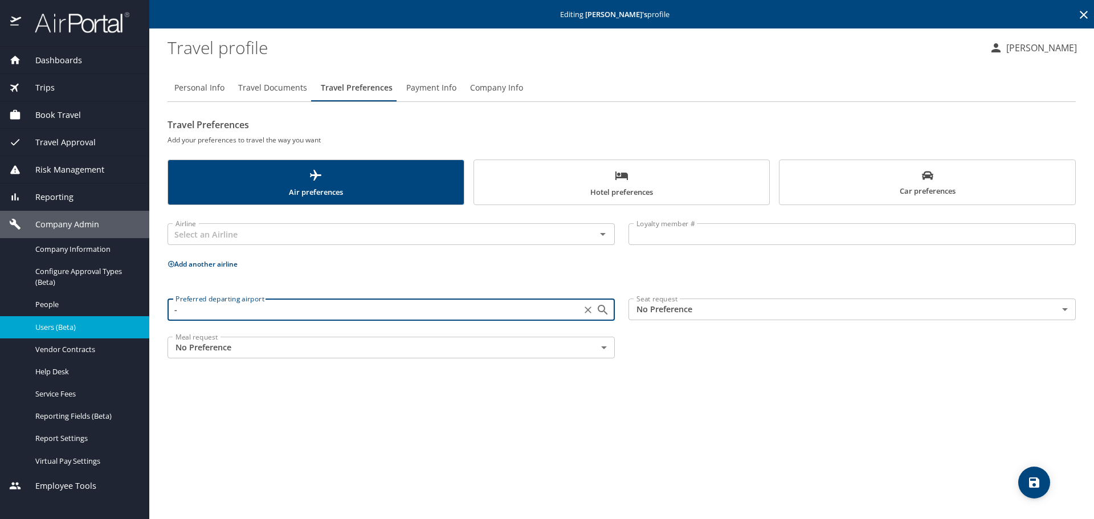
type input "-"
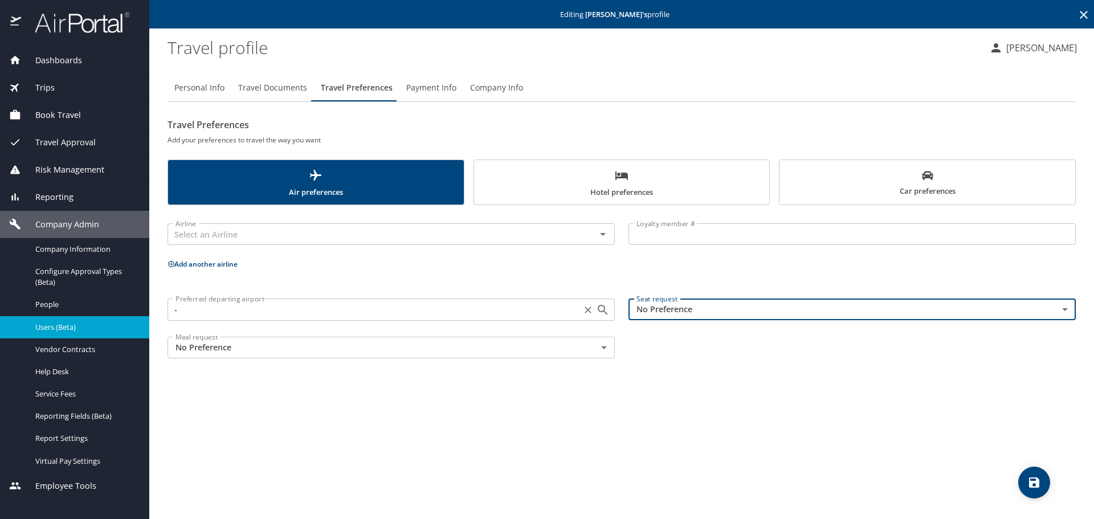
click at [223, 311] on input "-" at bounding box center [374, 309] width 407 height 15
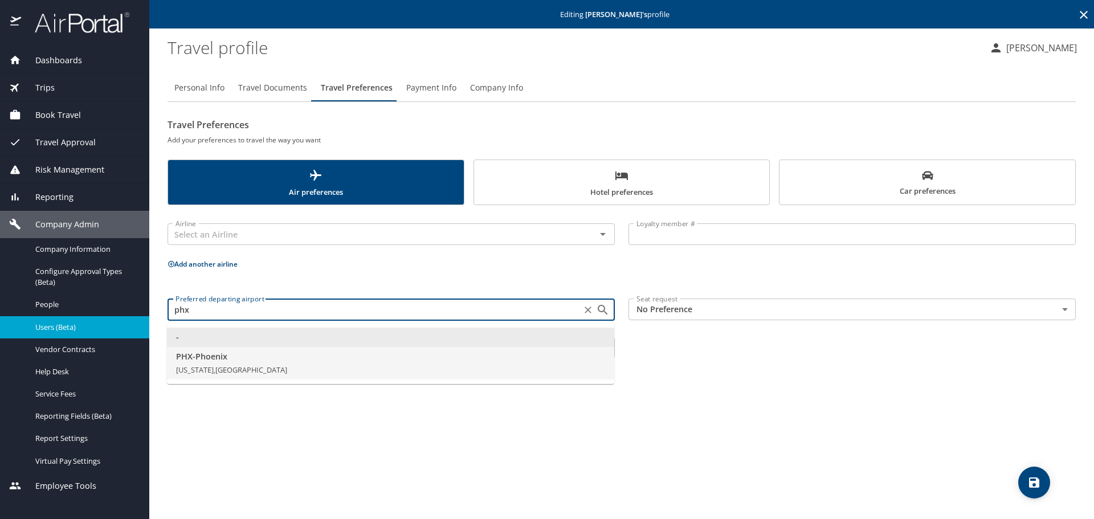
click at [194, 365] on span "Arizona, United States of America" at bounding box center [231, 370] width 111 height 10
type input "PHX - Phoenix"
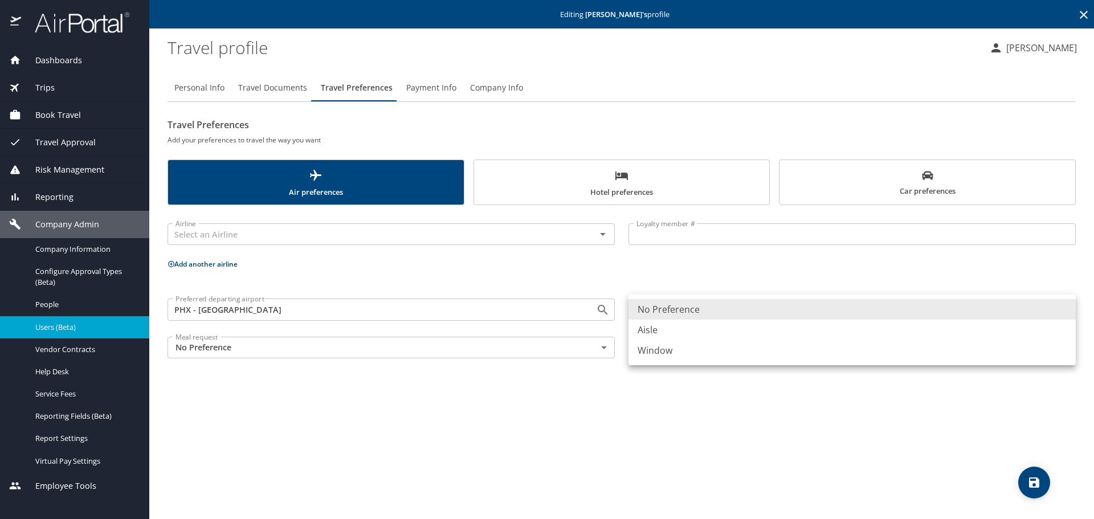
click at [654, 314] on body "Dashboards AirPortal 360™ Manager My Travel Dashboard Trips Airtinerary® Lookup…" at bounding box center [547, 259] width 1094 height 519
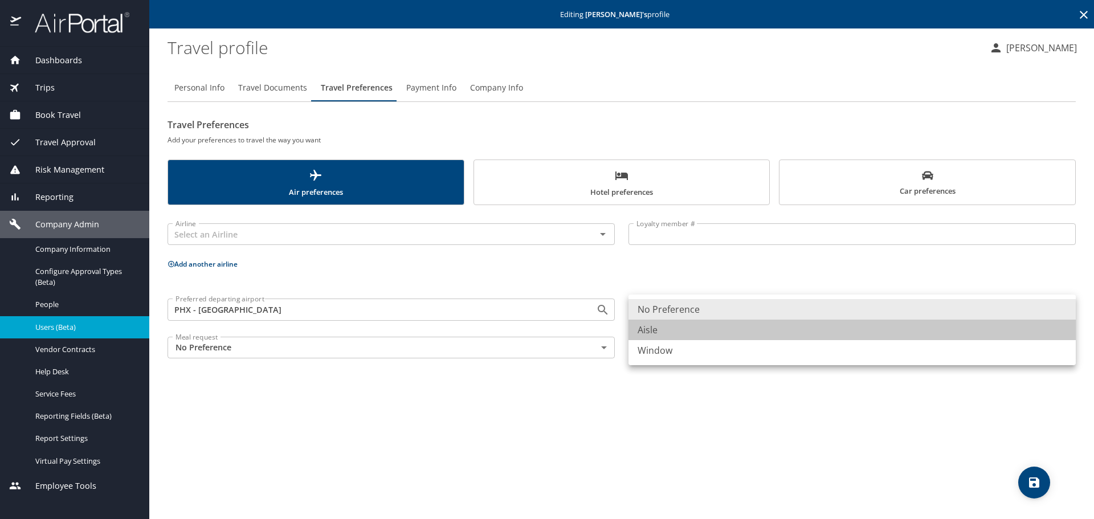
click at [658, 329] on li "Aisle" at bounding box center [852, 330] width 447 height 21
type input "Aisle"
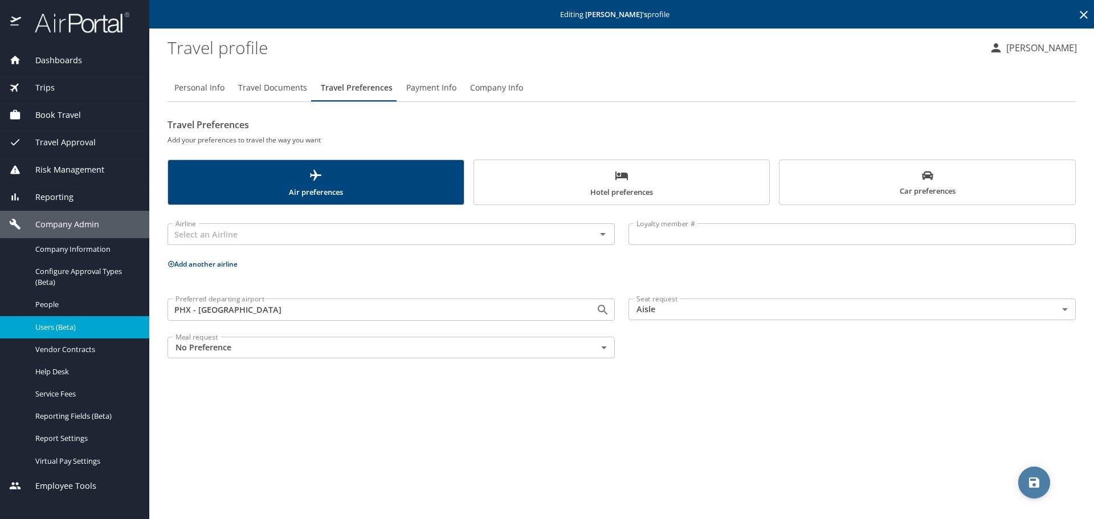
click at [1027, 479] on span "save" at bounding box center [1035, 483] width 32 height 14
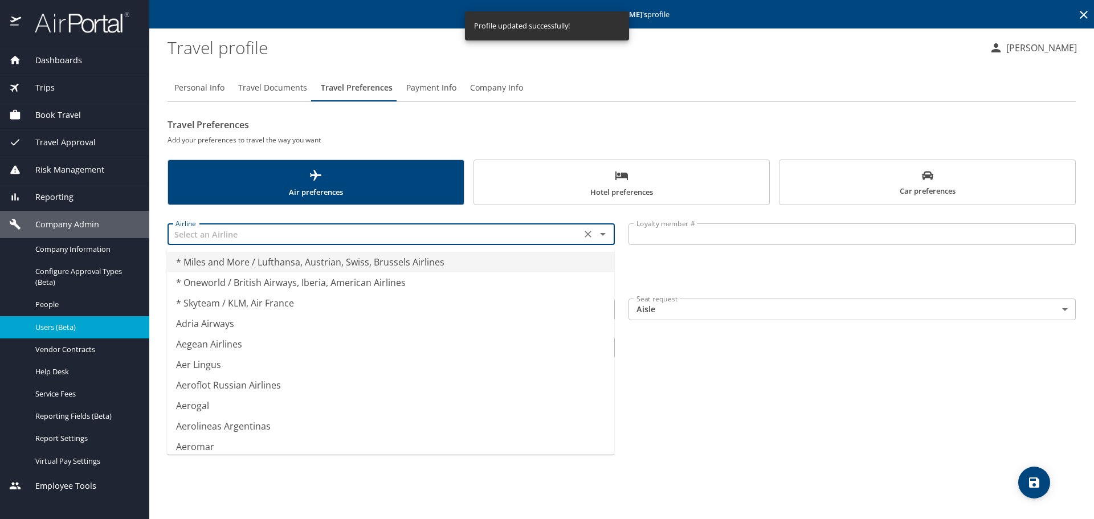
click at [247, 235] on input "text" at bounding box center [374, 234] width 407 height 15
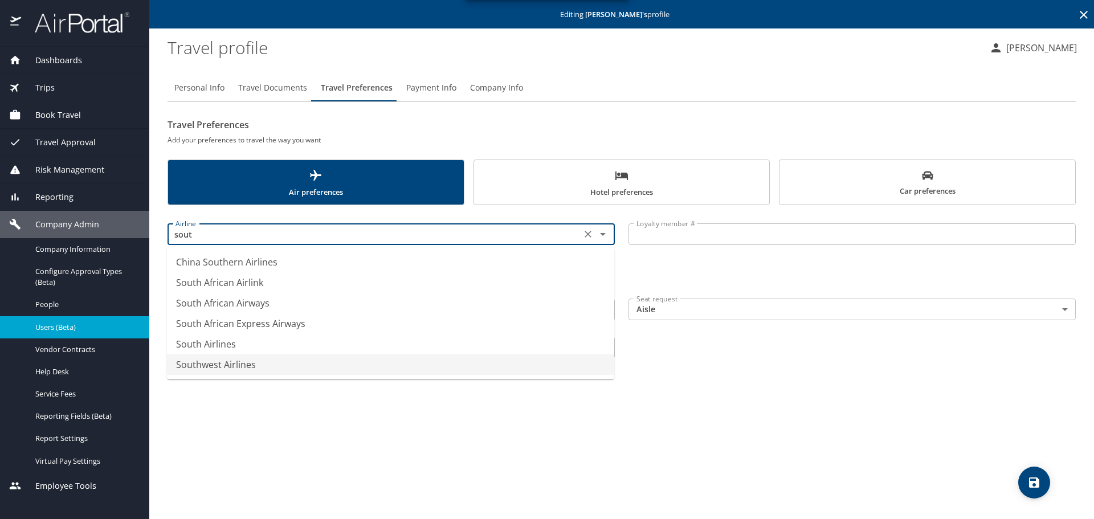
drag, startPoint x: 219, startPoint y: 358, endPoint x: 217, endPoint y: 365, distance: 7.1
click at [217, 365] on li "Southwest Airlines" at bounding box center [390, 365] width 447 height 21
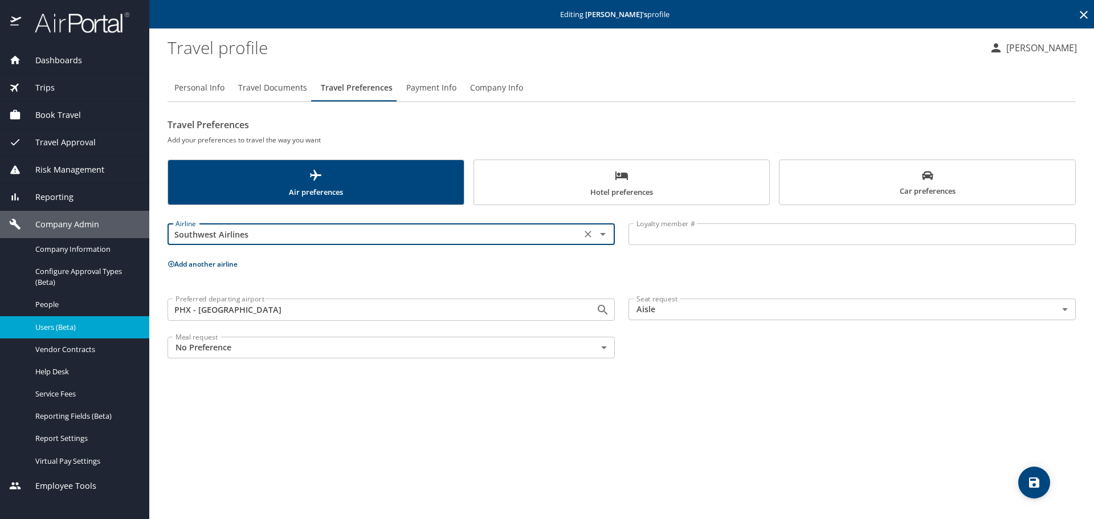
type input "Southwest Airlines"
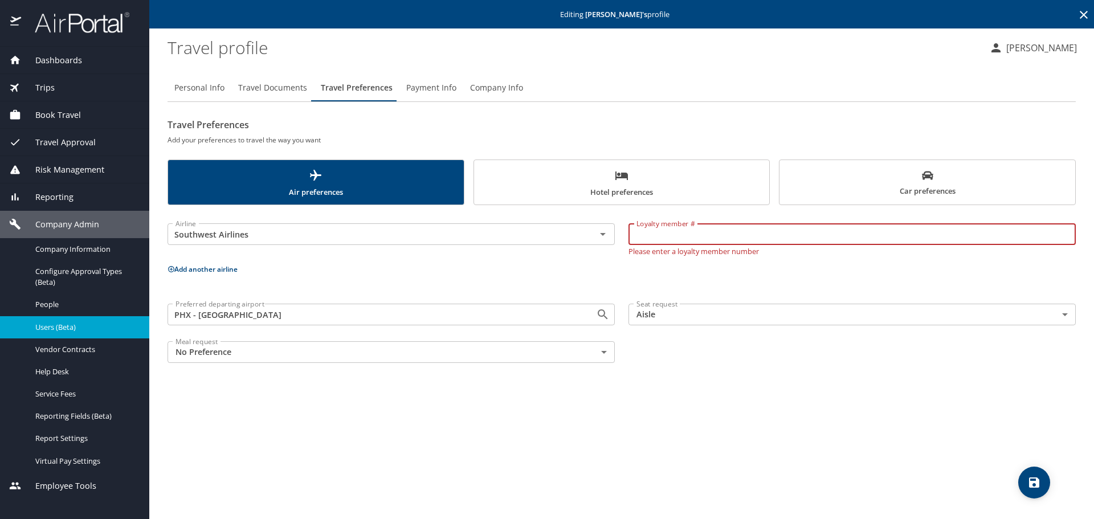
click at [691, 240] on input "Loyalty member #" at bounding box center [852, 234] width 447 height 22
paste input "145205270"
type input "145205270"
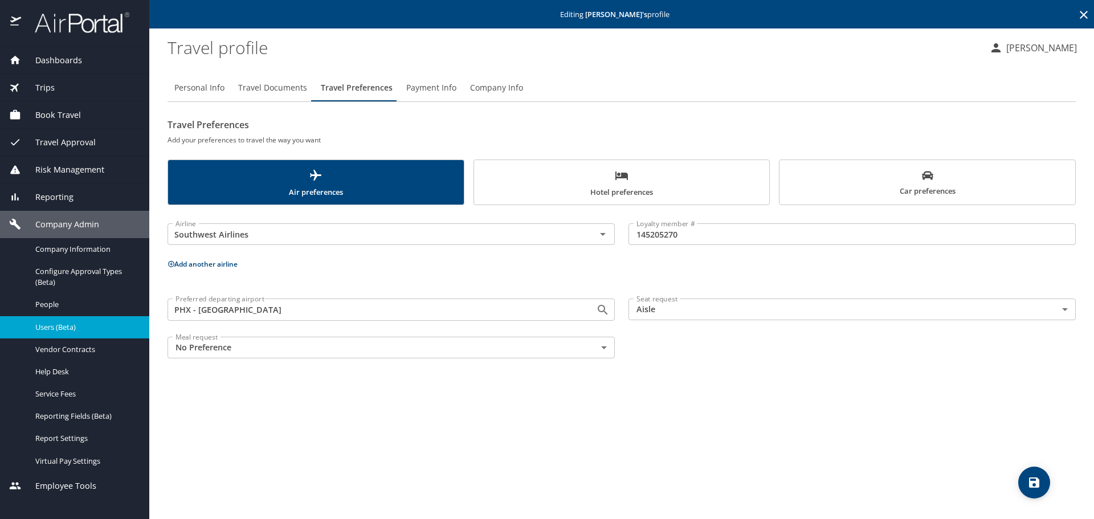
click at [207, 270] on p "Add another airline" at bounding box center [622, 264] width 909 height 14
click at [207, 265] on button "Add another airline" at bounding box center [203, 264] width 70 height 10
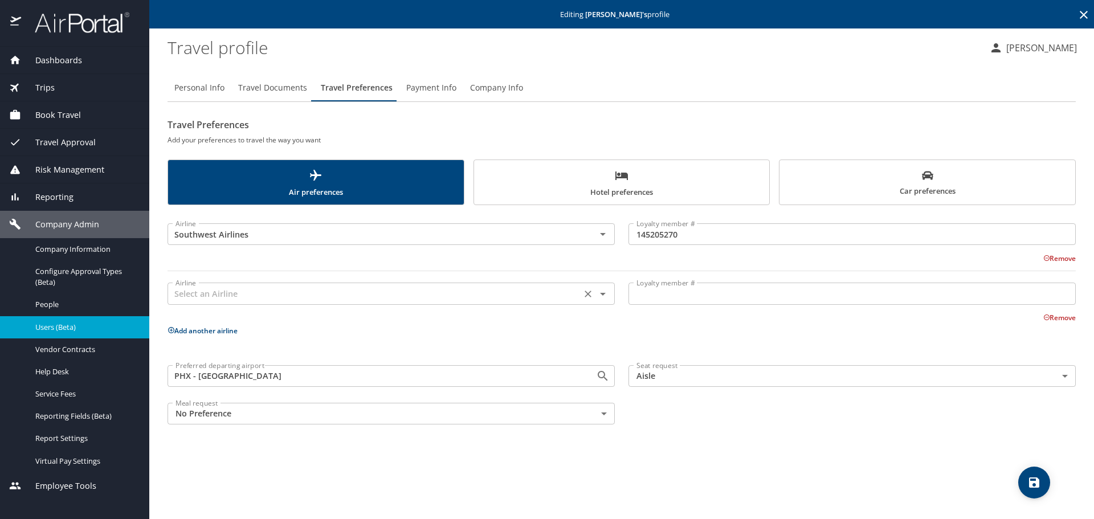
click at [206, 299] on input "text" at bounding box center [374, 293] width 407 height 15
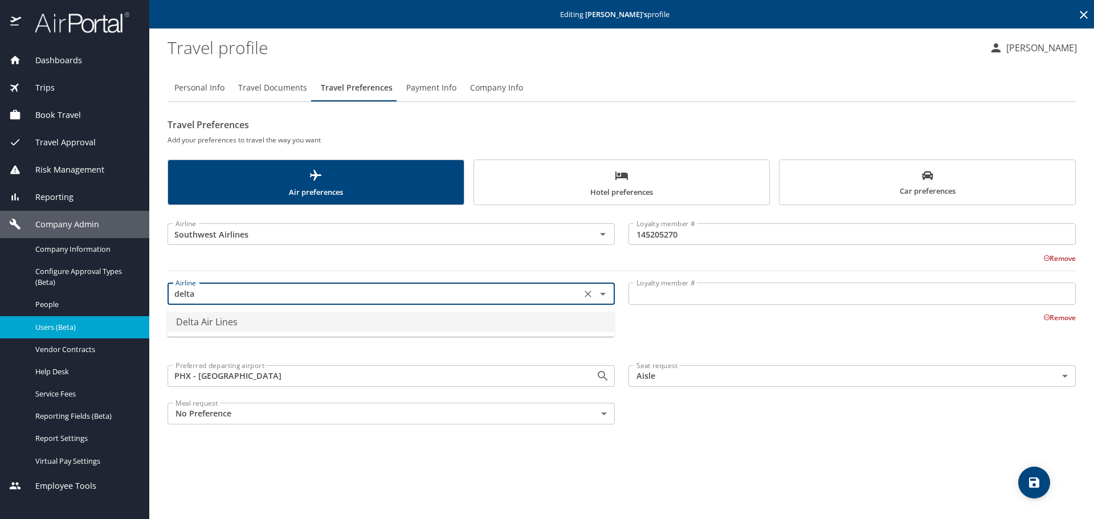
click at [230, 323] on li "Delta Air Lines" at bounding box center [390, 322] width 447 height 21
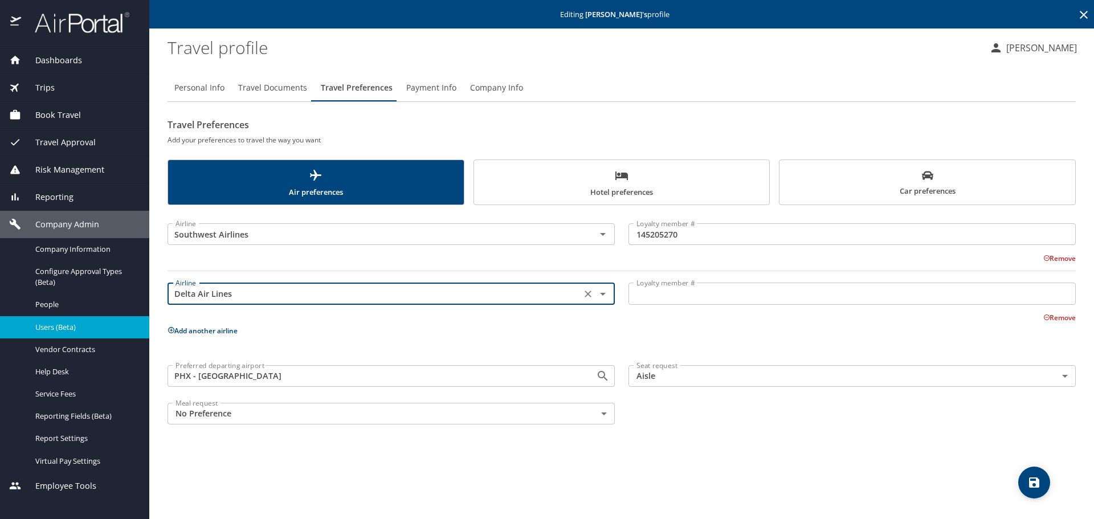
type input "Delta Air Lines"
click at [668, 298] on input "Loyalty member #" at bounding box center [852, 294] width 447 height 22
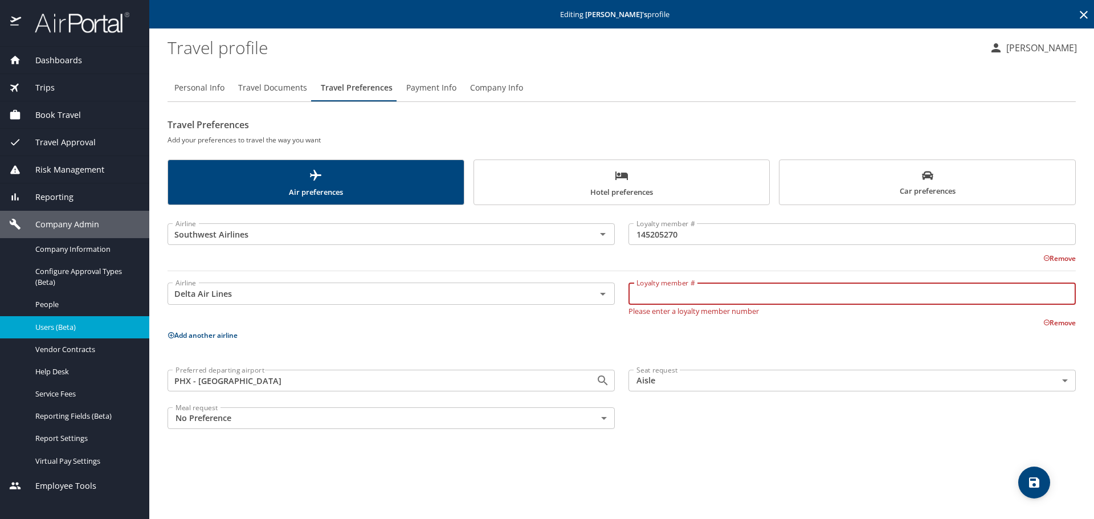
click at [702, 298] on input "Loyalty member #" at bounding box center [852, 294] width 447 height 22
paste input "9165864936"
type input "9165864936"
click at [193, 334] on button "Add another airline" at bounding box center [203, 336] width 70 height 10
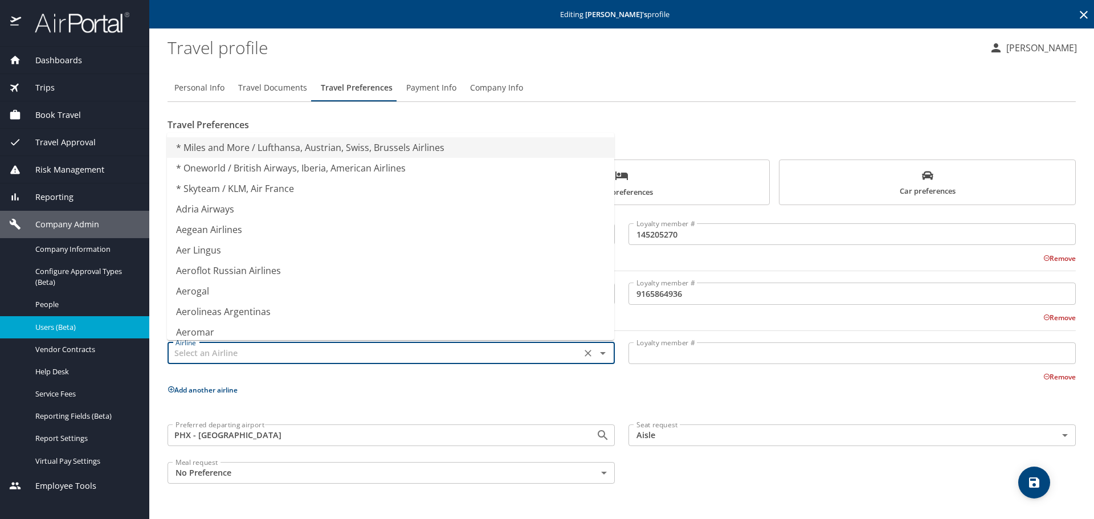
click at [195, 355] on input "text" at bounding box center [374, 353] width 407 height 15
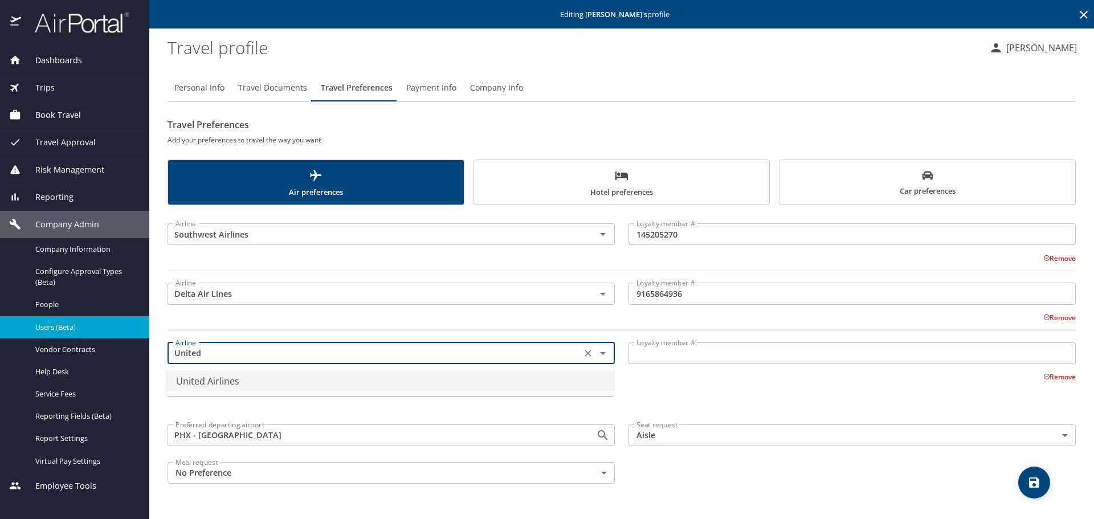
click at [196, 380] on li "United Airlines" at bounding box center [390, 381] width 447 height 21
type input "United Airlines"
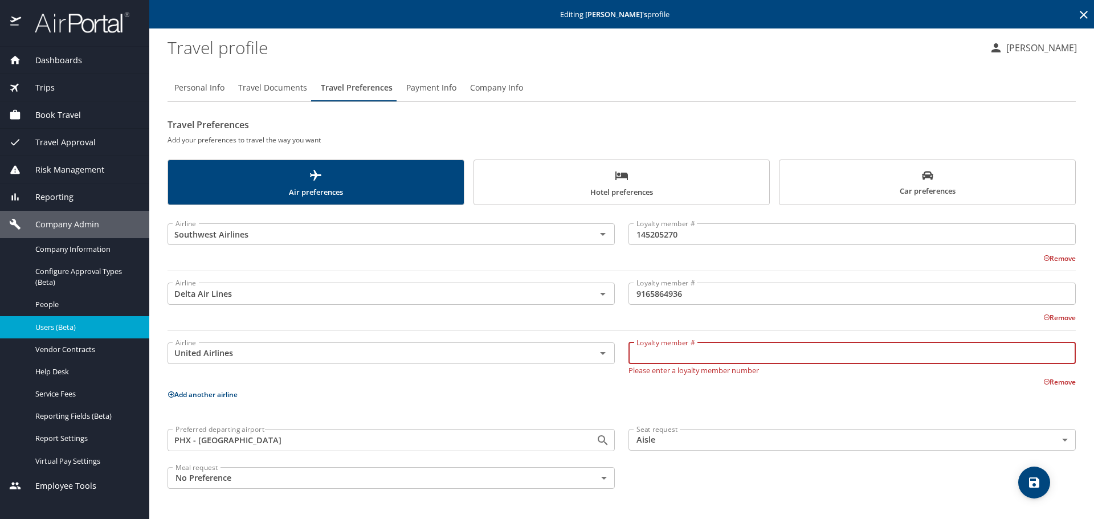
click at [652, 357] on input "Loyalty member #" at bounding box center [852, 354] width 447 height 22
paste input "NDA41346"
type input "NDA41346"
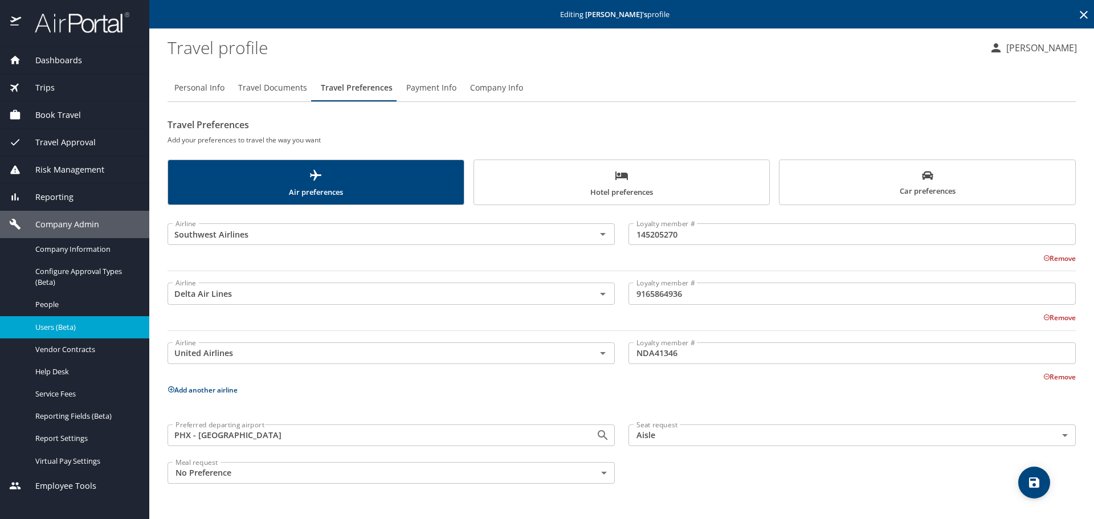
click at [201, 390] on button "Add another airline" at bounding box center [203, 390] width 70 height 10
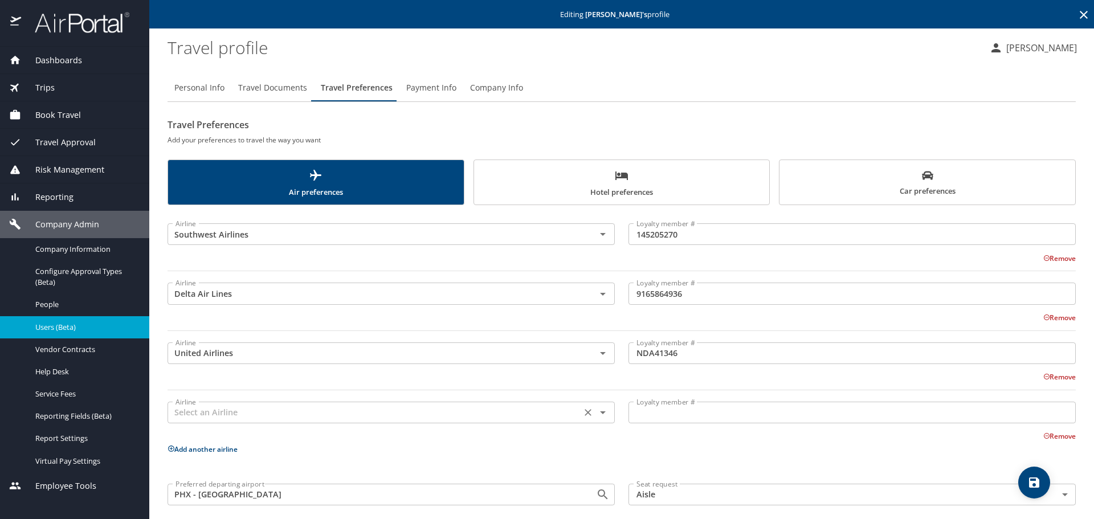
click at [202, 416] on input "text" at bounding box center [374, 412] width 407 height 15
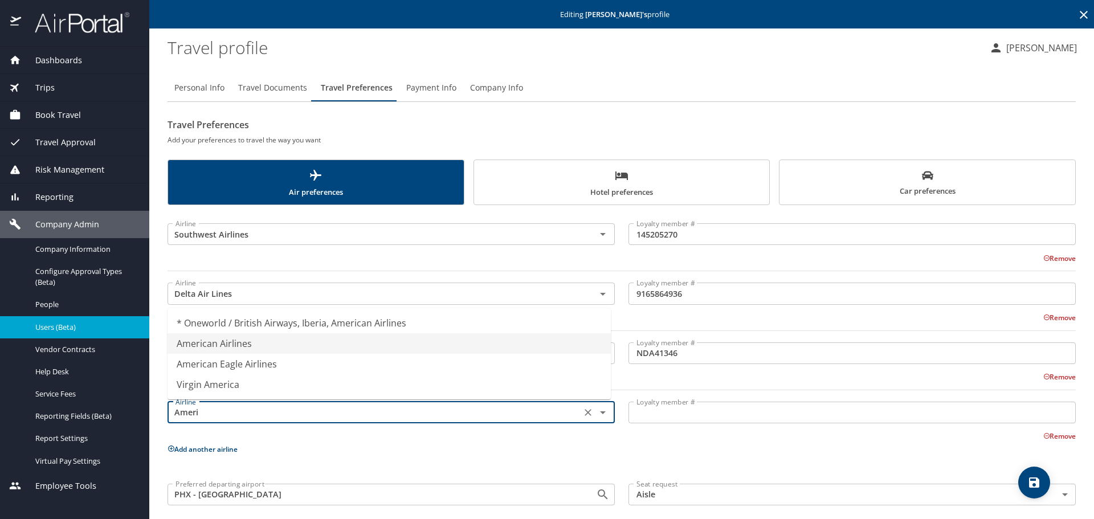
click at [241, 345] on li "American Airlines" at bounding box center [389, 343] width 443 height 21
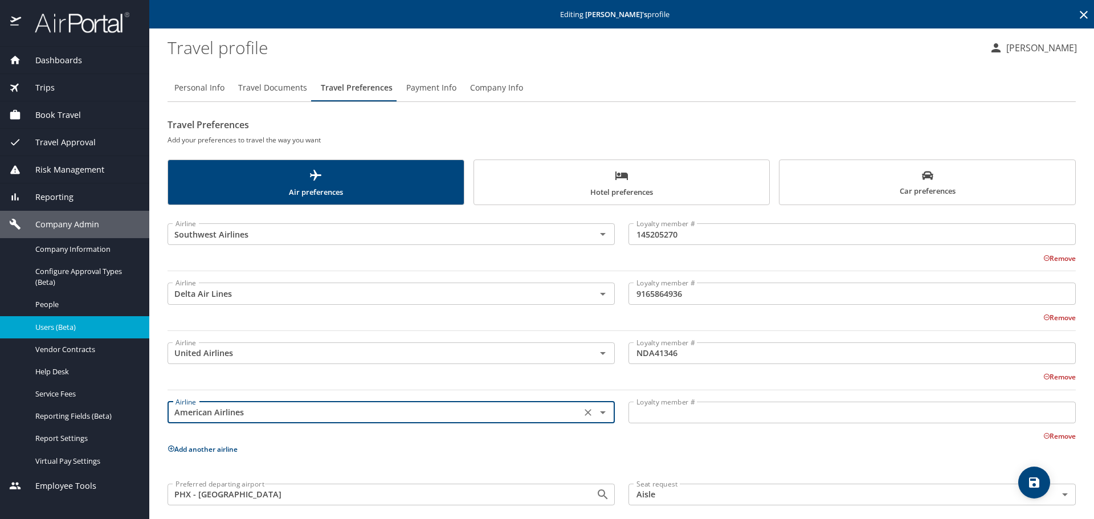
type input "American Airlines"
click at [659, 416] on input "Loyalty member #" at bounding box center [852, 413] width 447 height 22
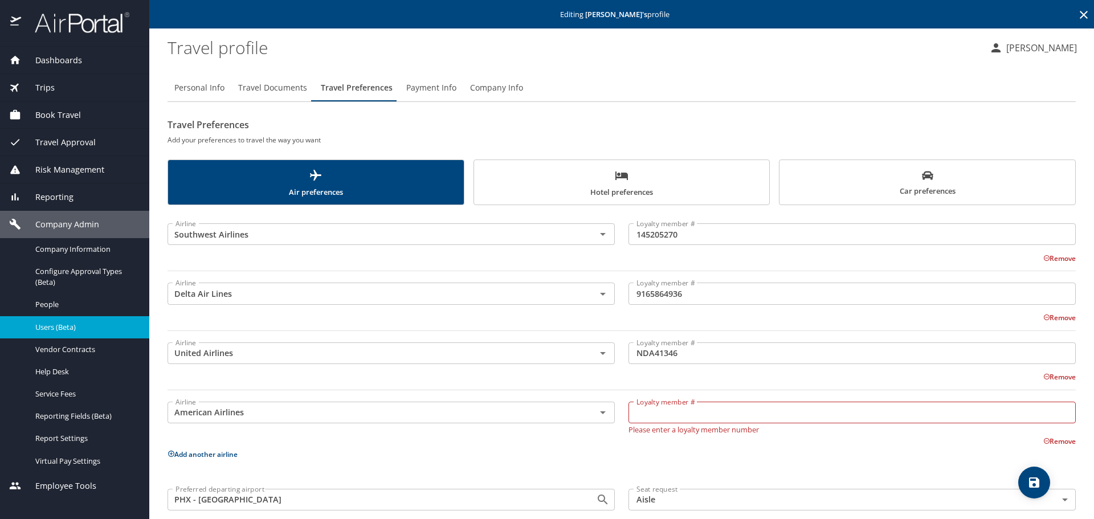
click at [660, 416] on input "Loyalty member #" at bounding box center [852, 413] width 447 height 22
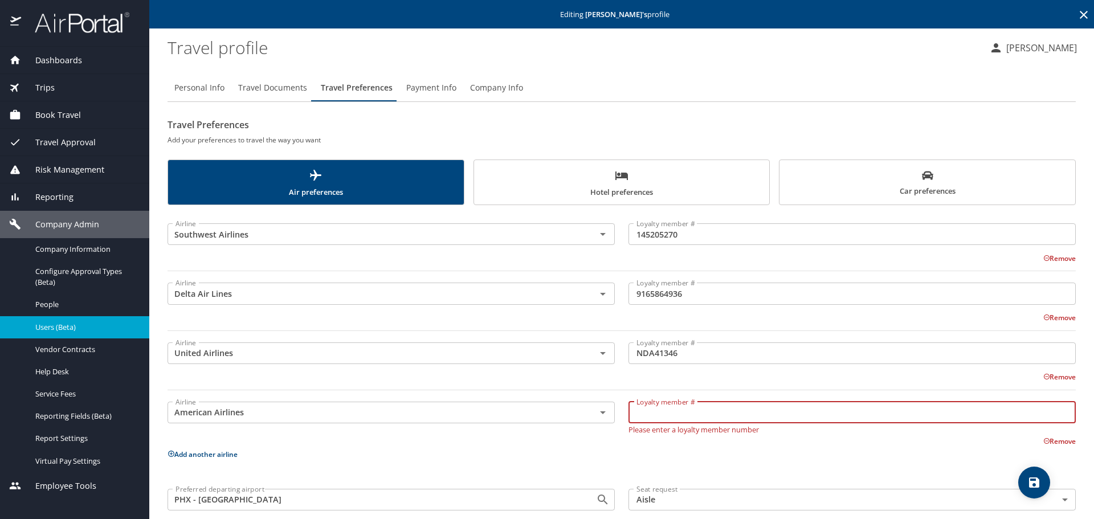
paste input "87E1AL4"
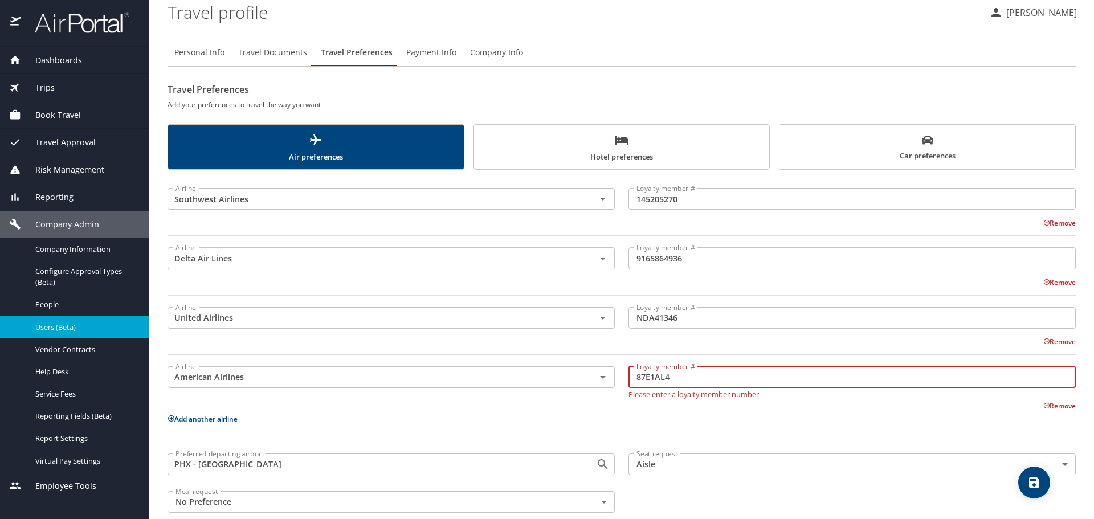
scroll to position [54, 0]
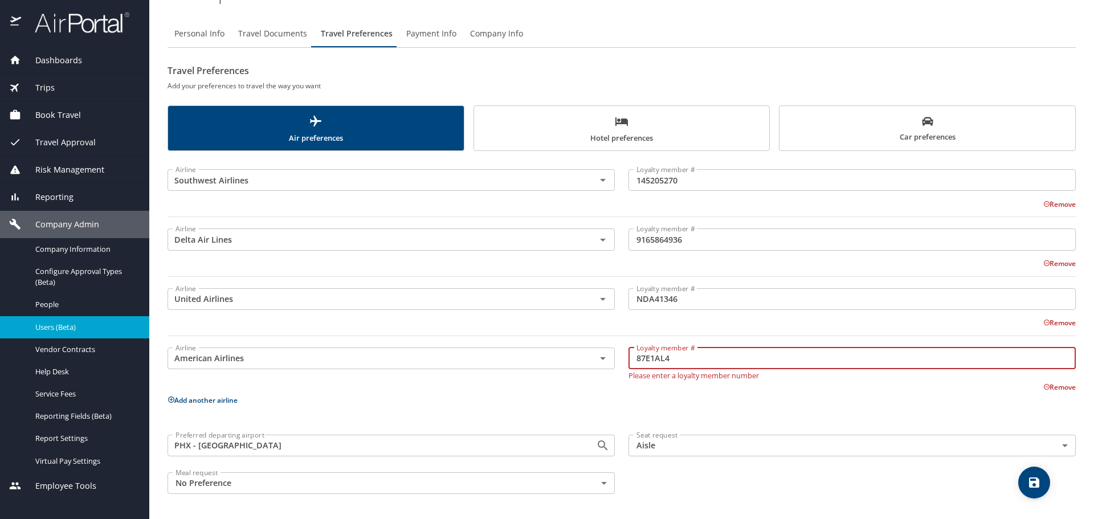
type input "87E1AL4"
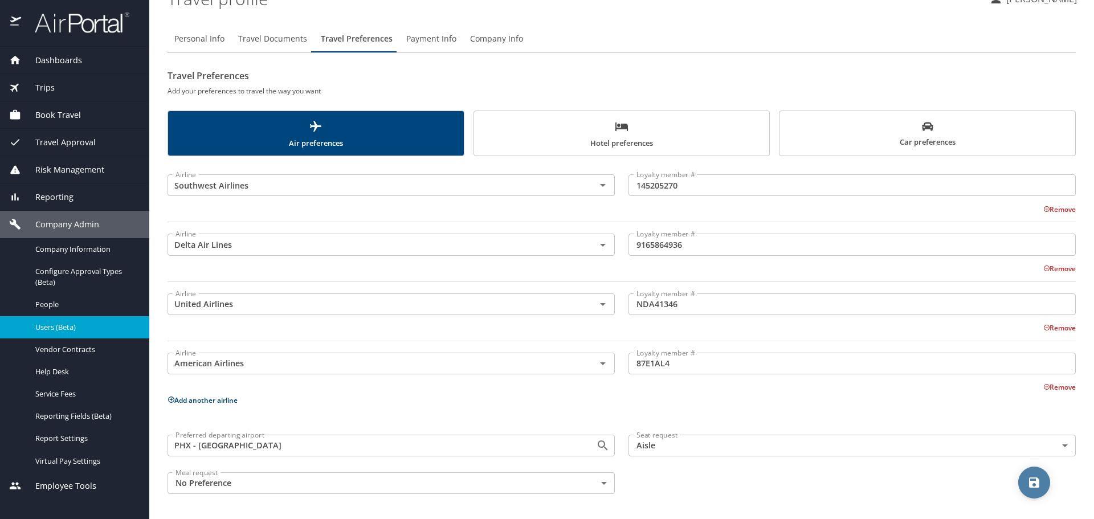
click at [1033, 489] on icon "save" at bounding box center [1035, 483] width 14 height 14
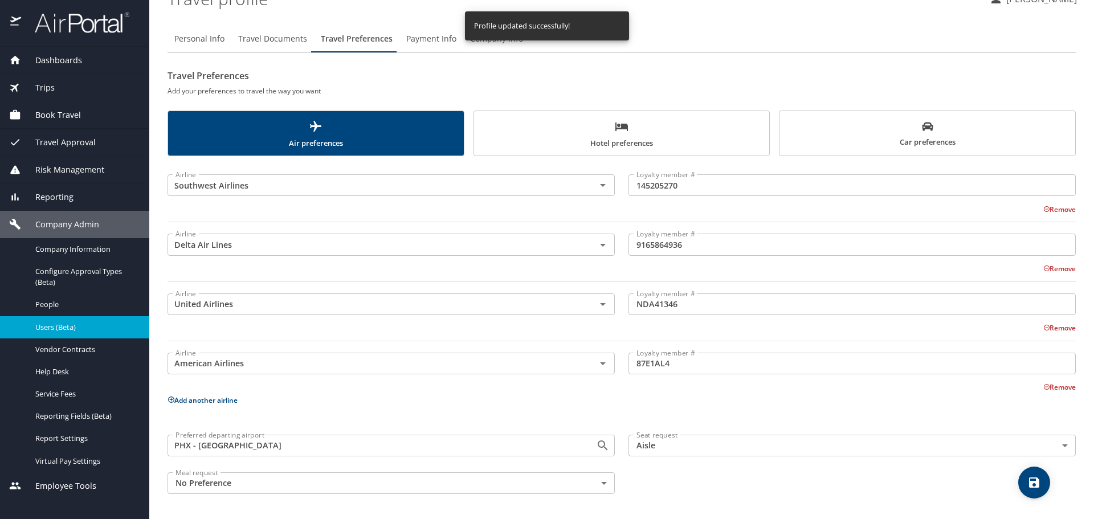
click at [631, 144] on span "Hotel preferences" at bounding box center [622, 135] width 282 height 30
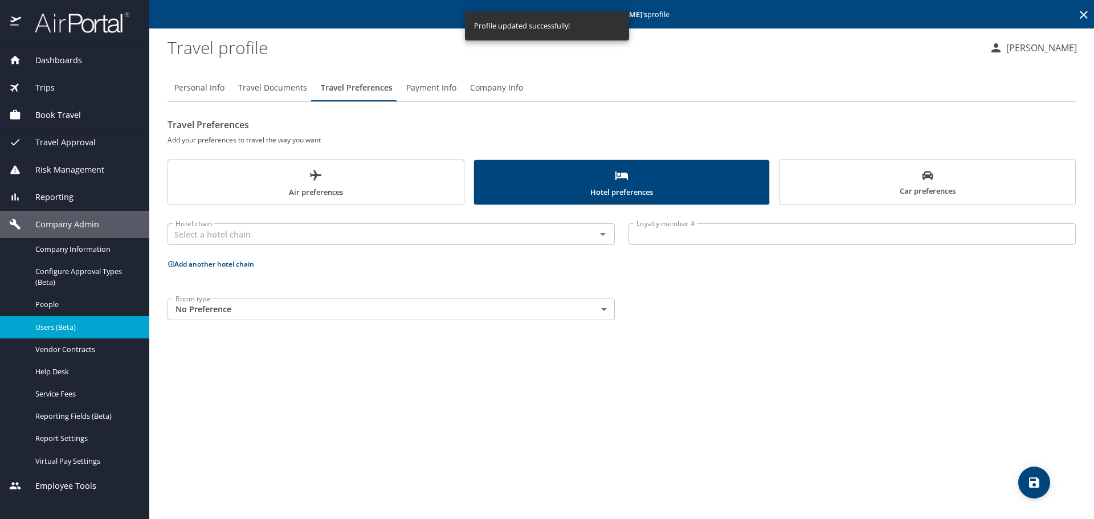
scroll to position [0, 0]
click at [219, 241] on input "text" at bounding box center [374, 234] width 407 height 15
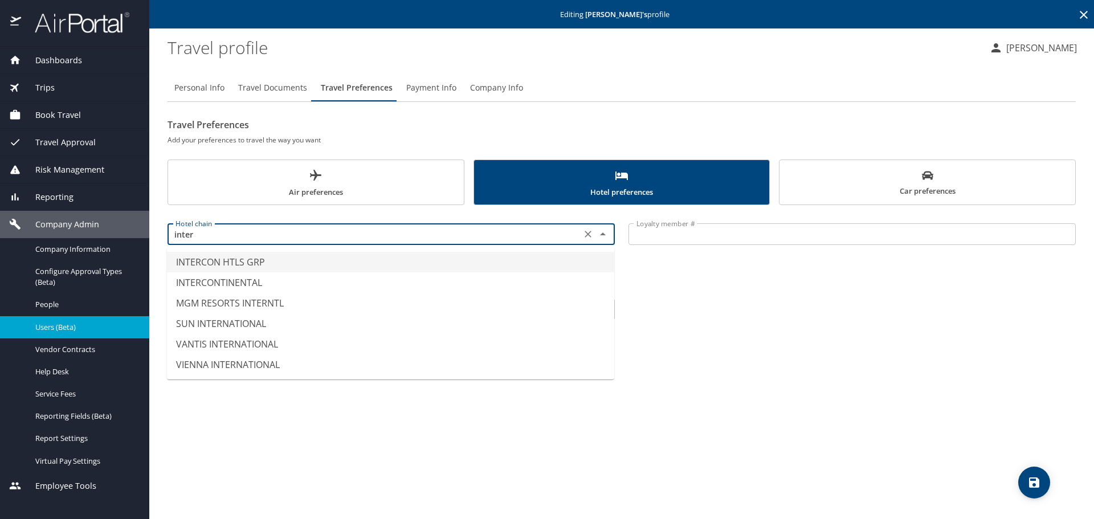
click at [215, 264] on li "INTERCON HTLS GRP" at bounding box center [390, 262] width 447 height 21
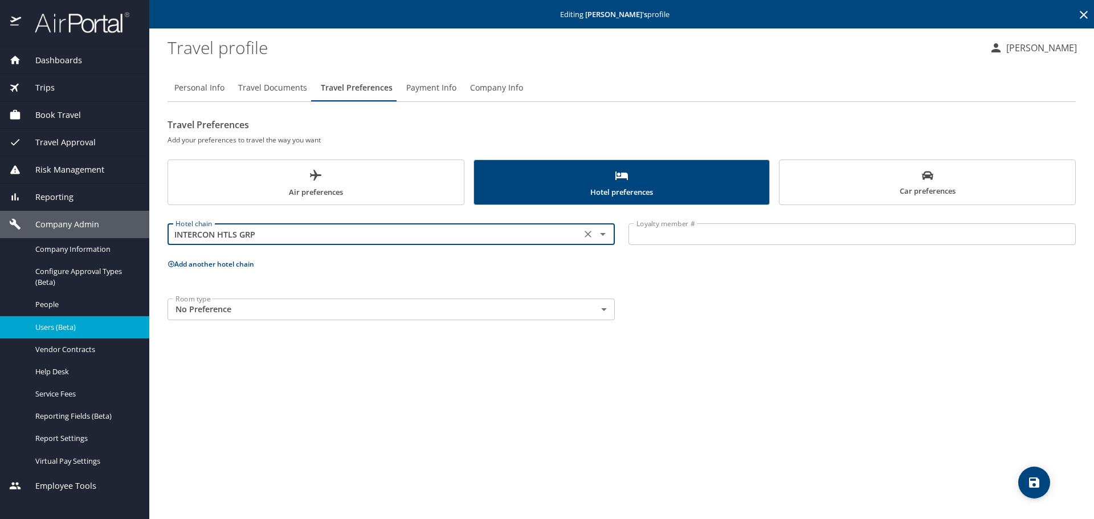
type input "INTERCON HTLS GRP"
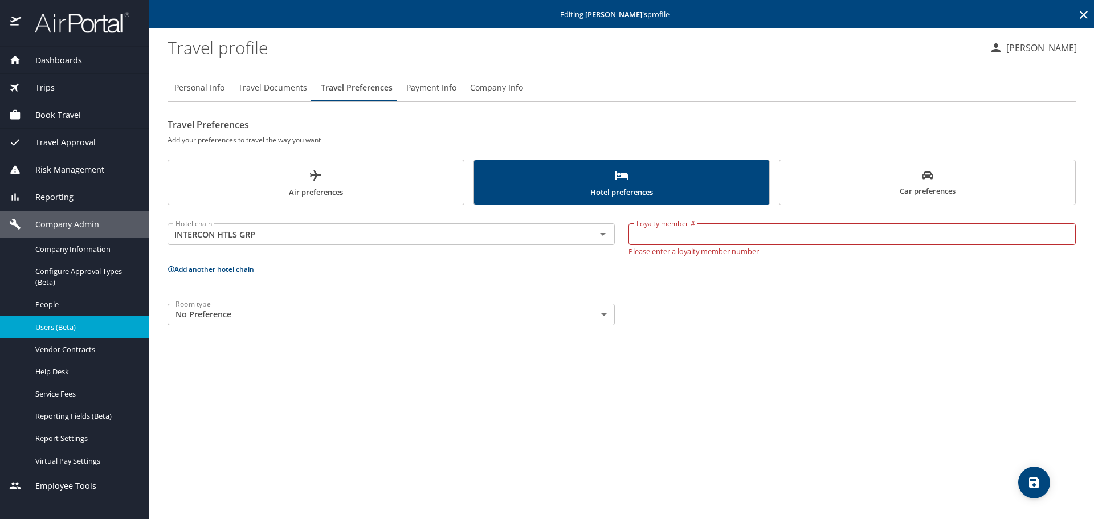
click at [671, 231] on input "Loyalty member #" at bounding box center [852, 234] width 447 height 22
paste input "907077049"
type input "907077049"
click at [182, 270] on p "Add another hotel chain" at bounding box center [622, 264] width 909 height 14
click at [200, 263] on button "Add another hotel chain" at bounding box center [211, 264] width 87 height 10
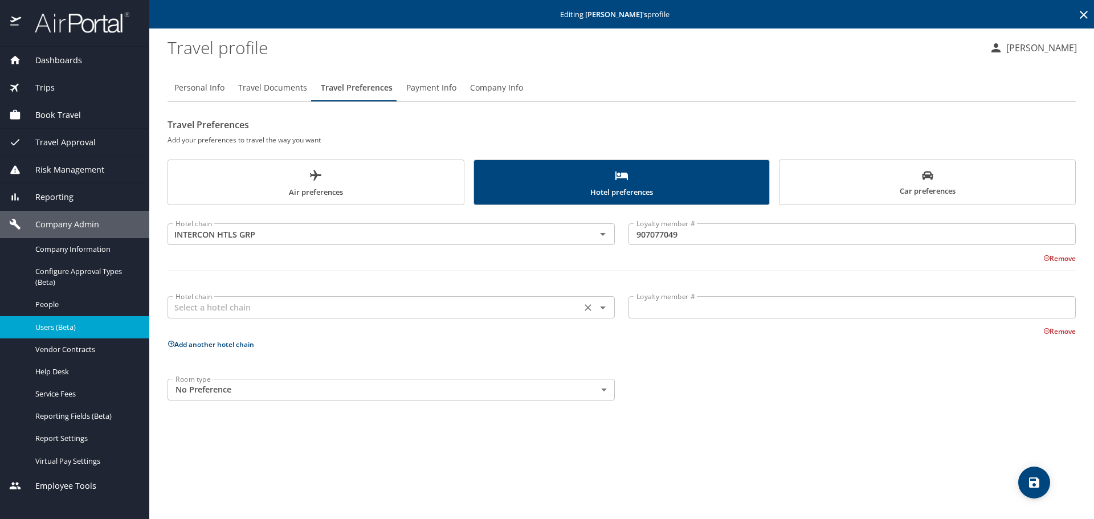
click at [223, 311] on input "text" at bounding box center [374, 307] width 407 height 15
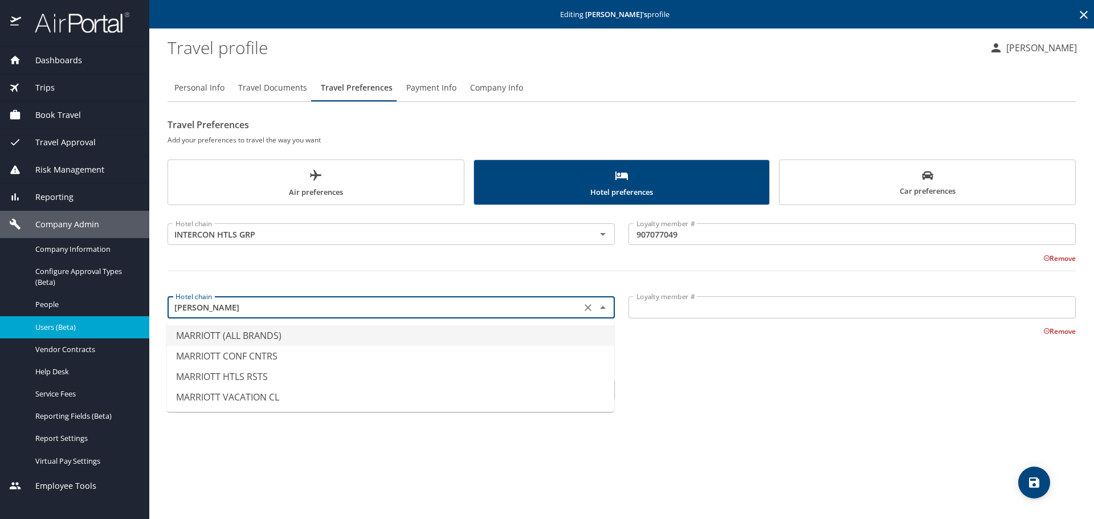
click at [239, 337] on li "MARRIOTT (ALL BRANDS)" at bounding box center [390, 335] width 447 height 21
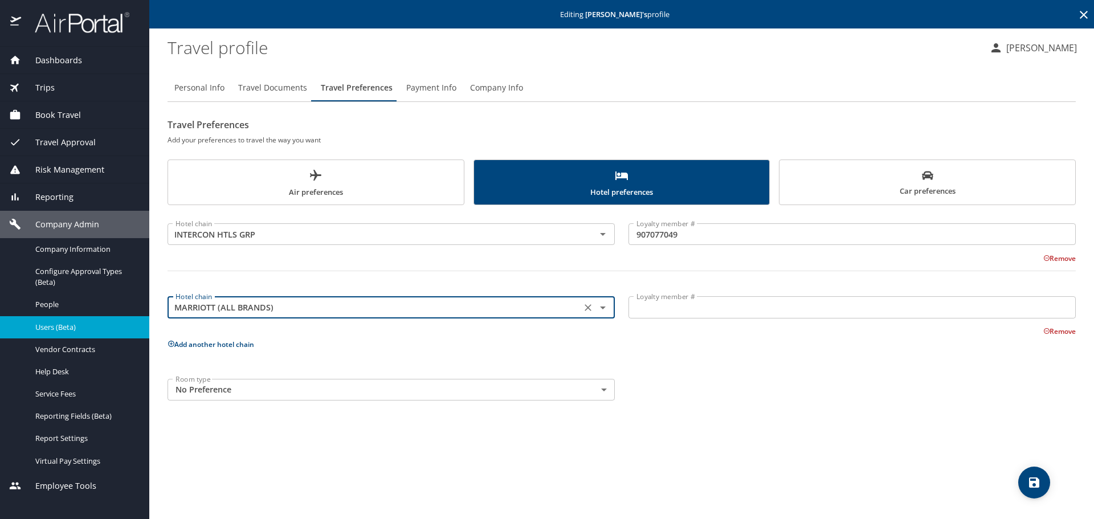
type input "MARRIOTT (ALL BRANDS)"
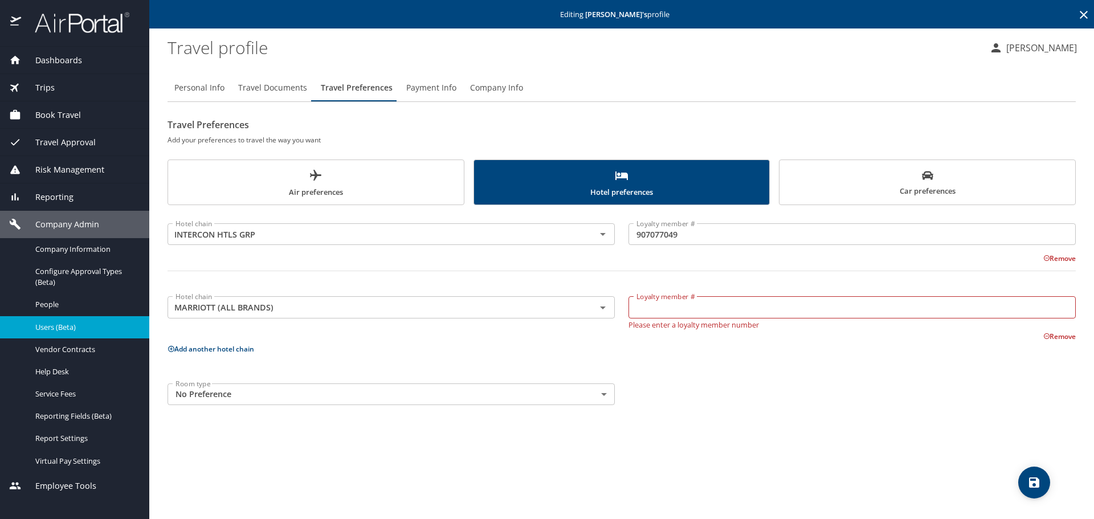
click at [658, 308] on input "Loyalty member #" at bounding box center [852, 307] width 447 height 22
paste input "057315806"
type input "057315806"
click at [206, 347] on button "Add another hotel chain" at bounding box center [211, 345] width 87 height 10
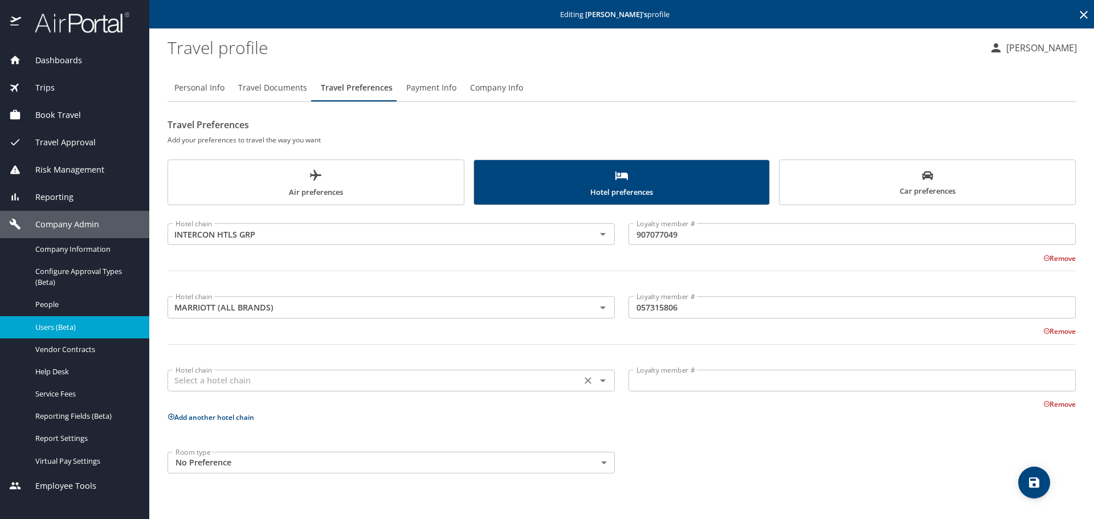
click at [186, 379] on input "text" at bounding box center [374, 380] width 407 height 15
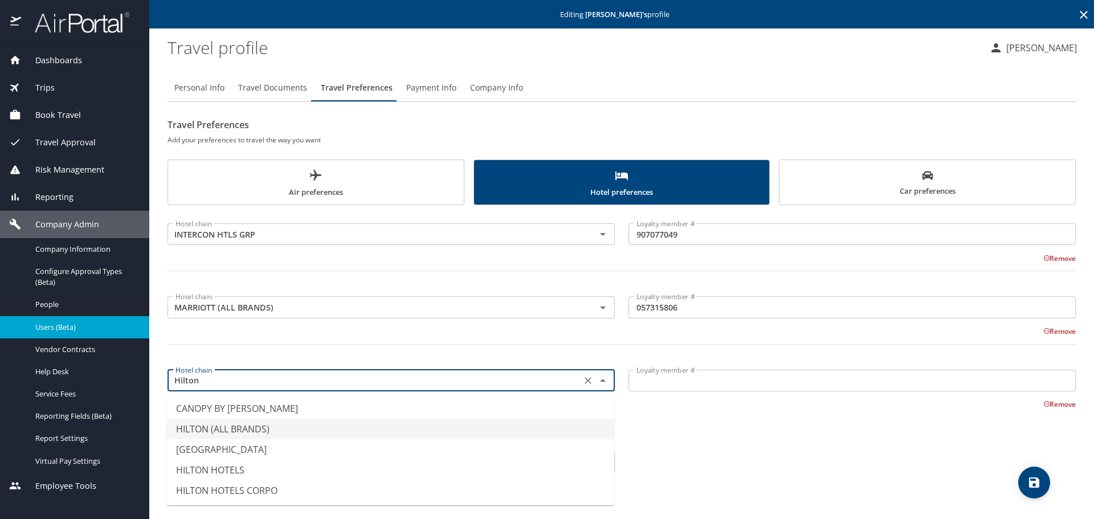
click at [217, 422] on li "HILTON (ALL BRANDS)" at bounding box center [390, 429] width 447 height 21
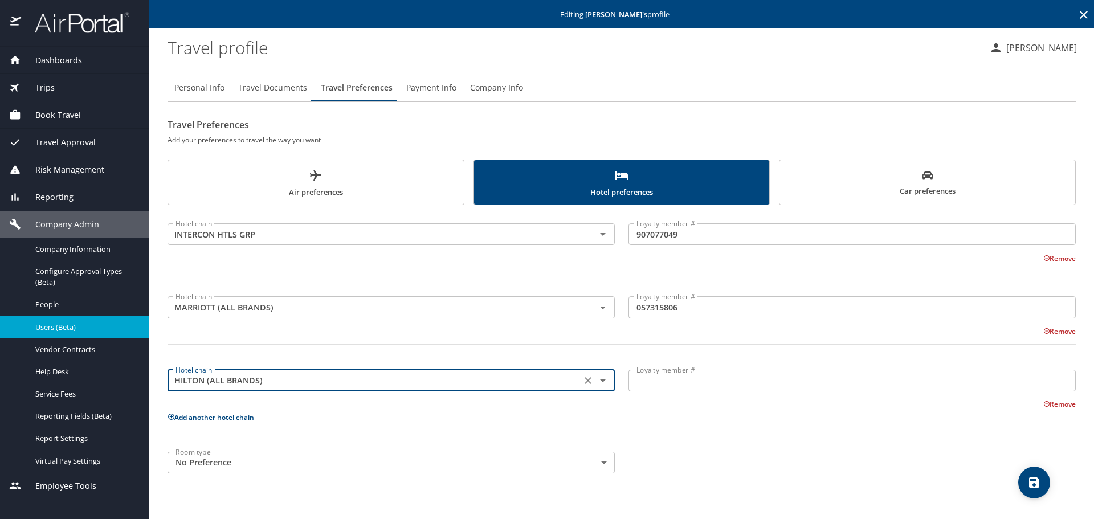
type input "HILTON (ALL BRANDS)"
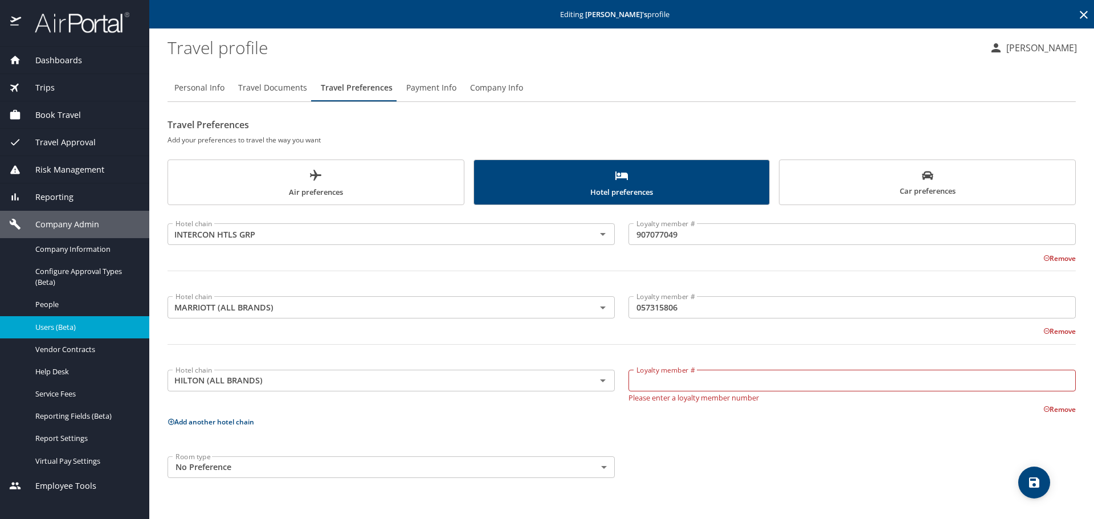
click at [684, 388] on input "Loyalty member #" at bounding box center [852, 381] width 447 height 22
paste input "243276345"
type input "243276345"
click at [193, 417] on button "Add another hotel chain" at bounding box center [211, 418] width 87 height 10
click at [205, 451] on input "text" at bounding box center [374, 453] width 407 height 15
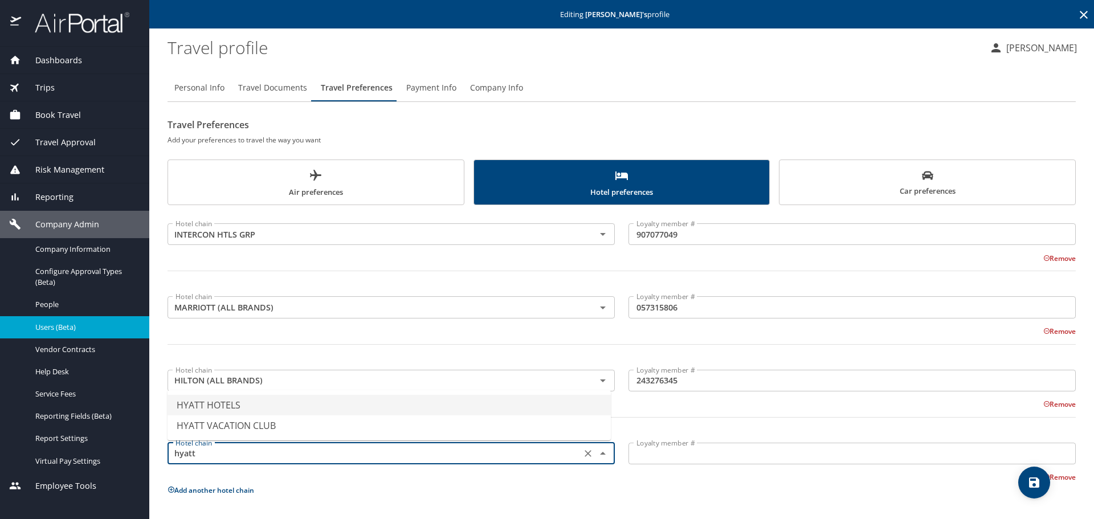
click at [233, 397] on li "HYATT HOTELS" at bounding box center [389, 405] width 443 height 21
type input "HYATT HOTELS"
click at [665, 454] on input "Loyalty member #" at bounding box center [852, 454] width 447 height 22
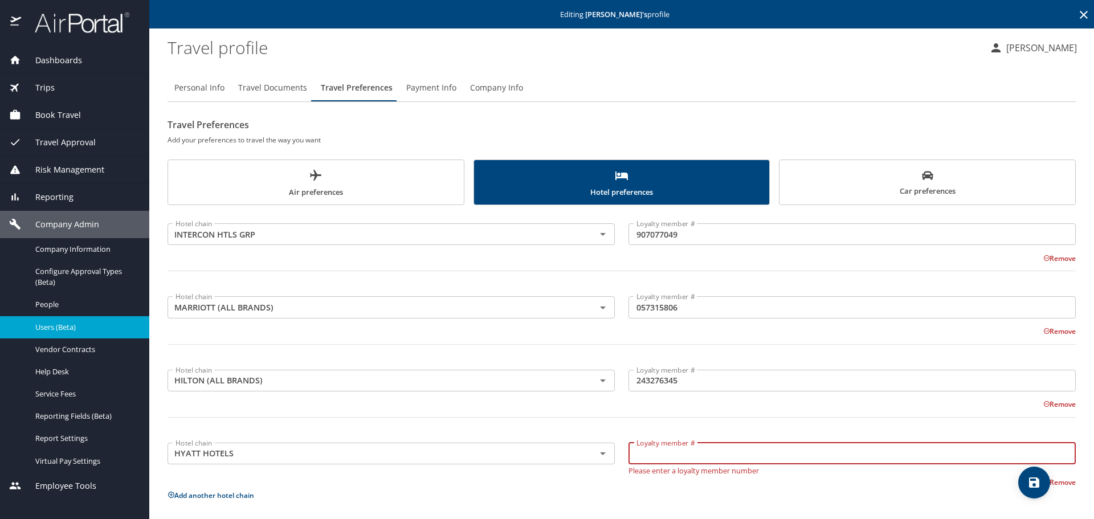
paste input "547210182M"
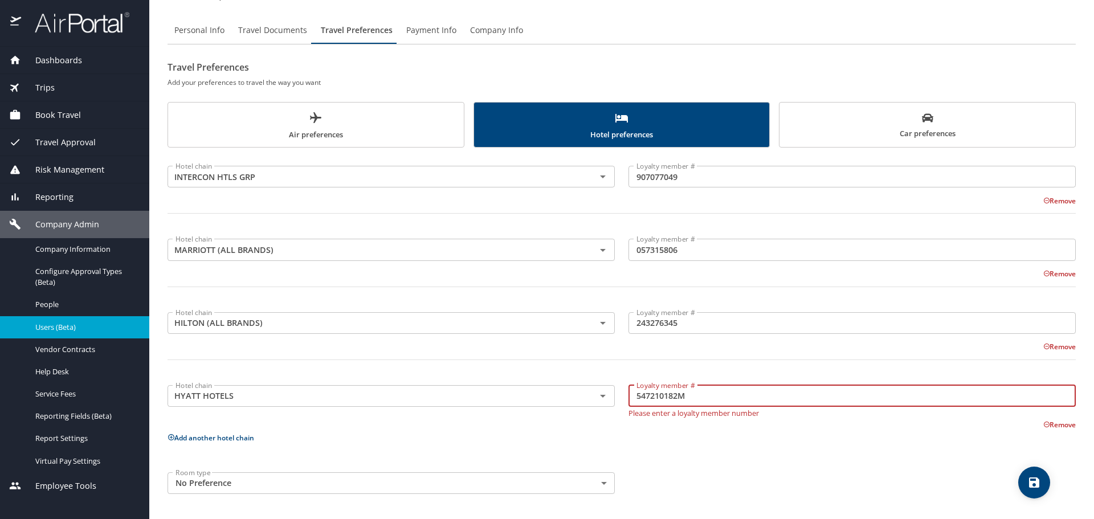
type input "547210182M"
click at [225, 486] on body "Dashboards AirPortal 360™ Manager My Travel Dashboard Trips Airtinerary® Lookup…" at bounding box center [547, 259] width 1094 height 519
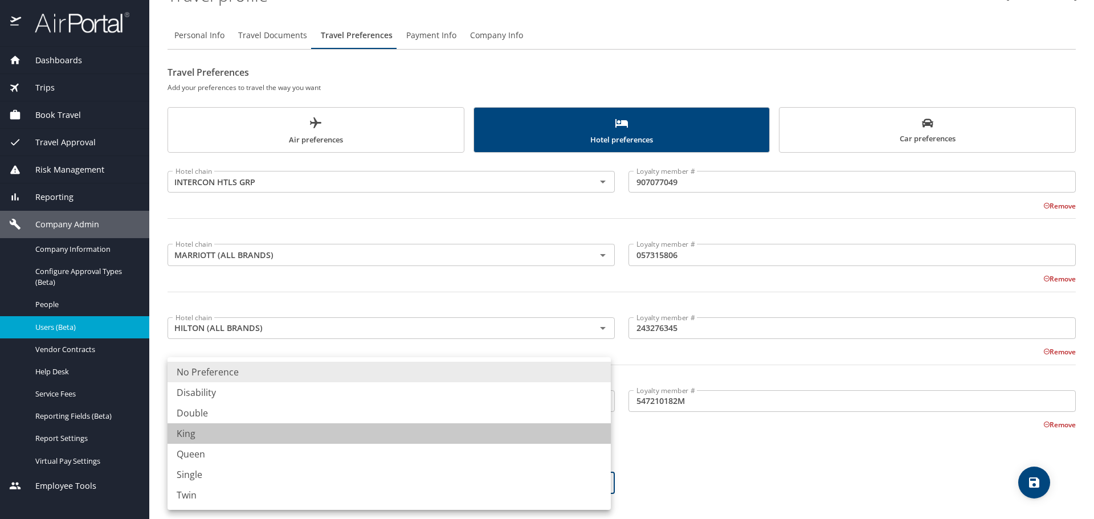
click at [197, 437] on li "King" at bounding box center [389, 434] width 443 height 21
type input "King"
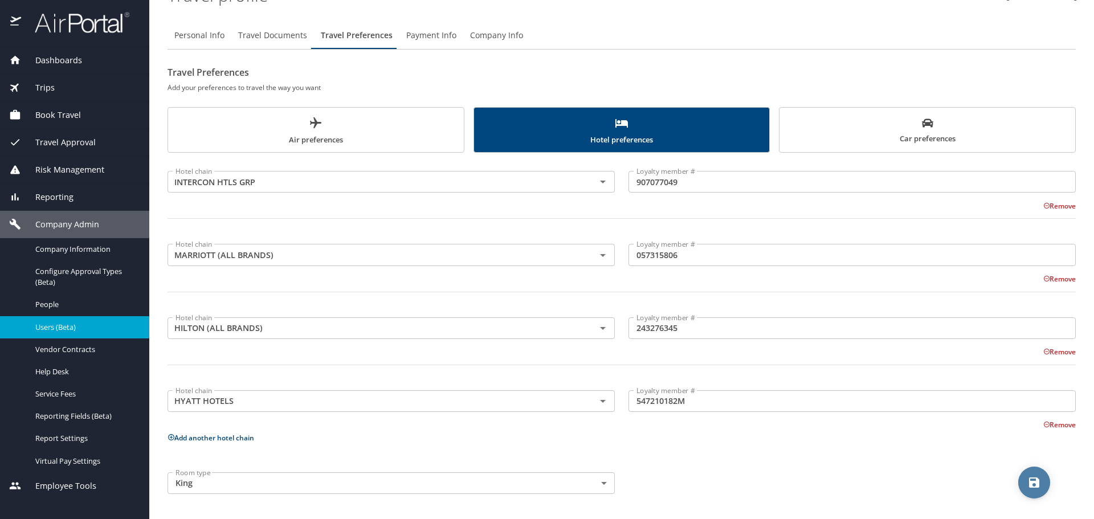
click at [1036, 478] on icon "save" at bounding box center [1035, 483] width 10 height 10
click at [917, 140] on span "Car preferences" at bounding box center [928, 131] width 282 height 28
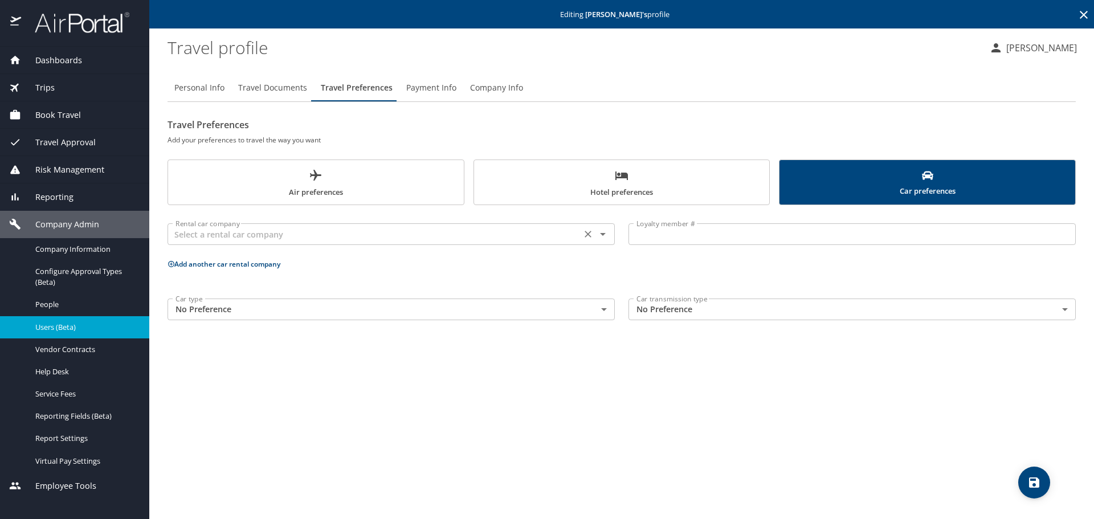
click at [201, 234] on input "text" at bounding box center [374, 234] width 407 height 15
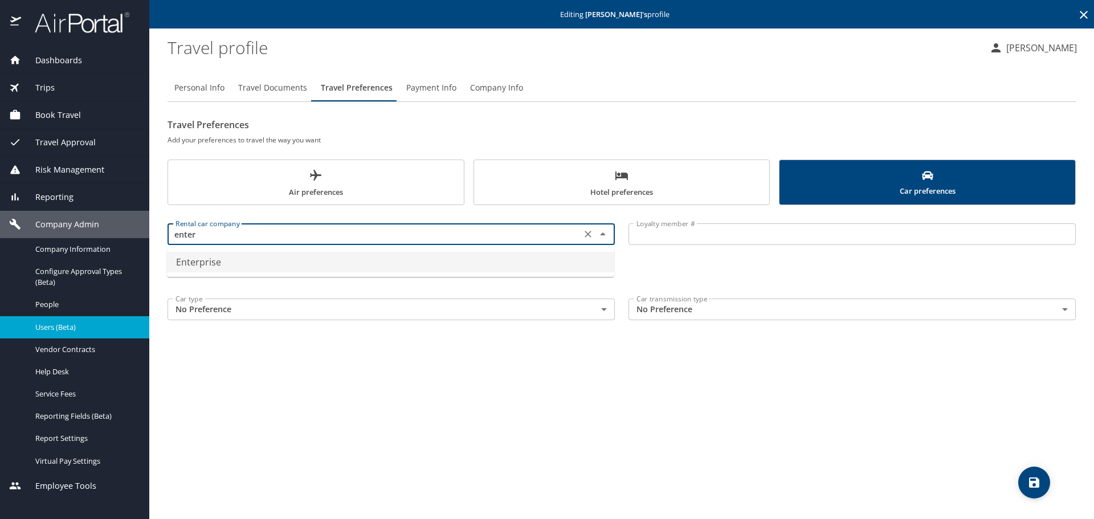
click at [206, 261] on li "Enterprise" at bounding box center [390, 262] width 447 height 21
type input "Enterprise"
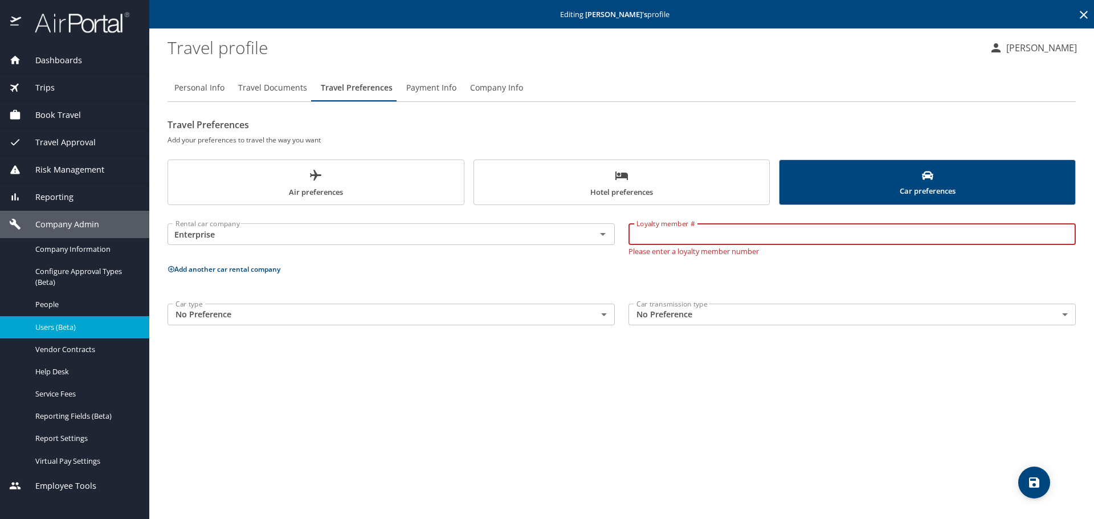
click at [657, 234] on input "Loyalty member #" at bounding box center [852, 234] width 447 height 22
paste input "1385501528"
type input "1385501528"
click at [187, 262] on div "Rental car company Enterprise Rental car company Loyalty member # 1385501528 Lo…" at bounding box center [622, 272] width 909 height 120
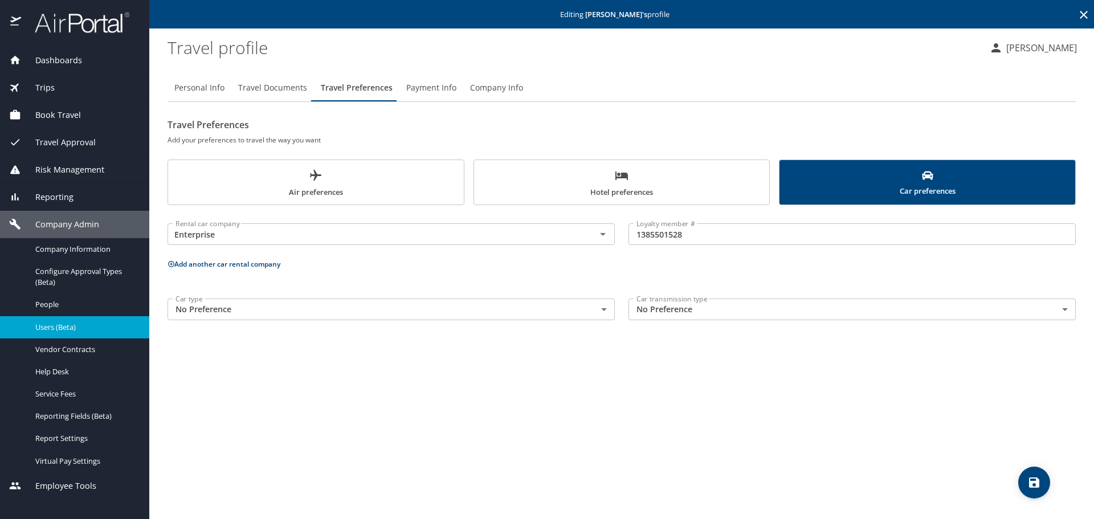
click at [191, 264] on button "Add another car rental company" at bounding box center [224, 264] width 113 height 10
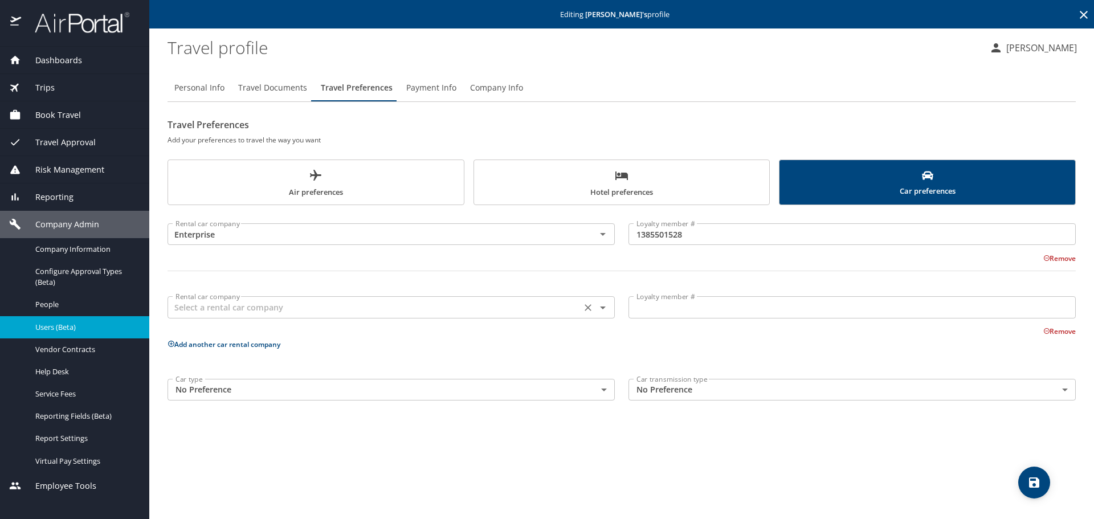
click at [197, 304] on input "text" at bounding box center [374, 307] width 407 height 15
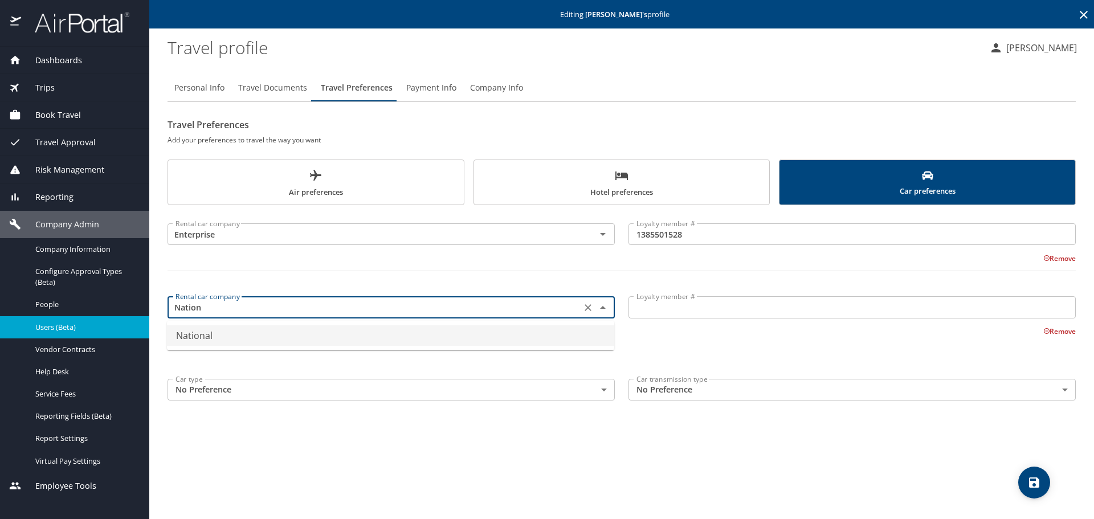
click at [200, 340] on li "National" at bounding box center [390, 335] width 447 height 21
type input "National"
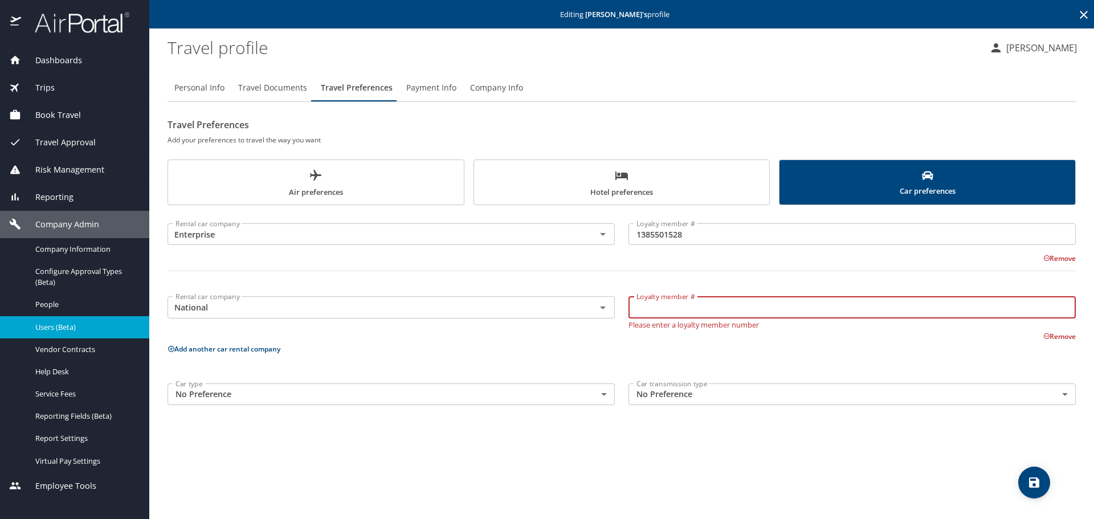
click at [668, 308] on input "Loyalty member #" at bounding box center [852, 307] width 447 height 22
paste input "1385501528"
type input "1385501528"
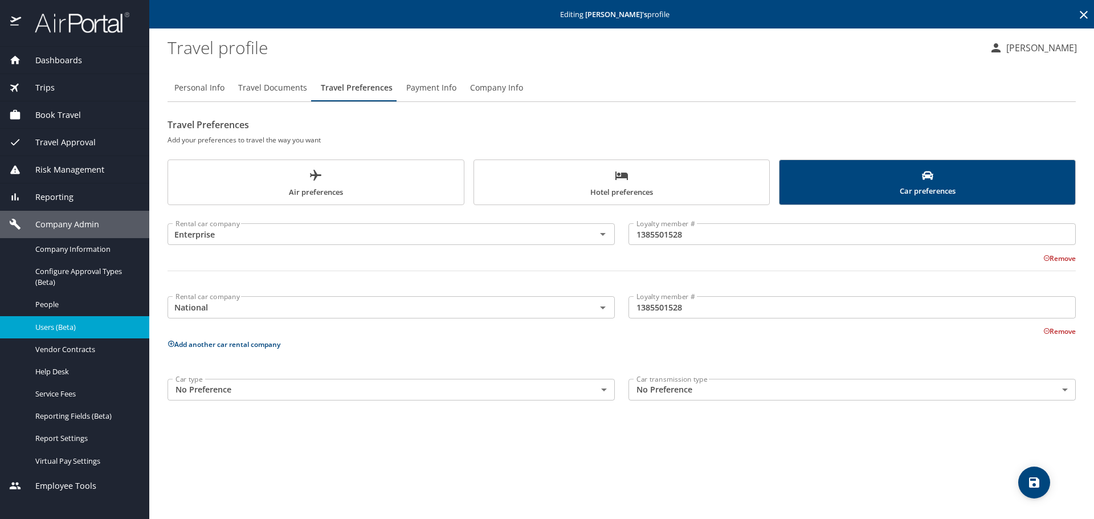
click at [200, 349] on p "Add another car rental company" at bounding box center [622, 344] width 909 height 14
click at [198, 341] on button "Add another car rental company" at bounding box center [224, 345] width 113 height 10
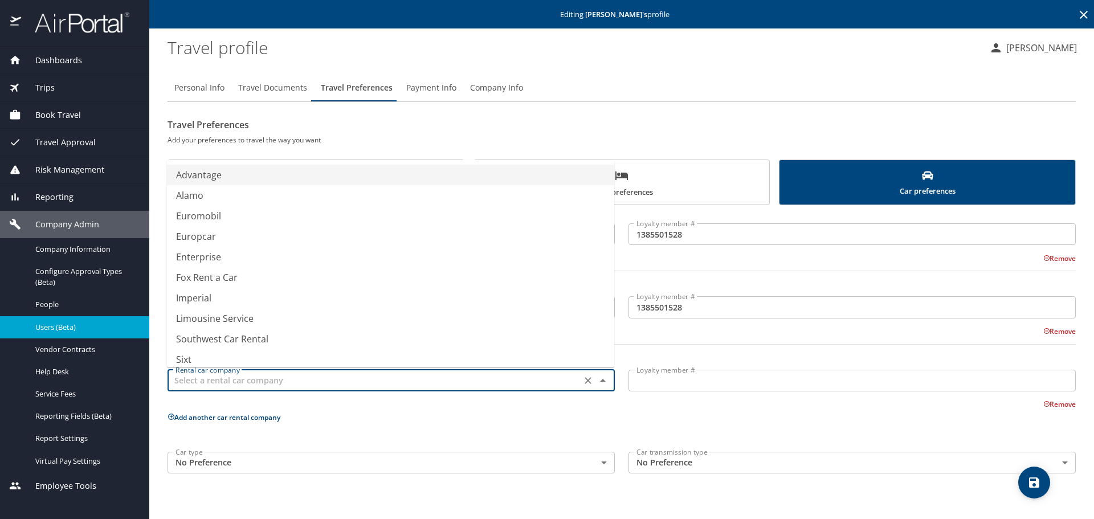
click at [209, 378] on input "text" at bounding box center [374, 380] width 407 height 15
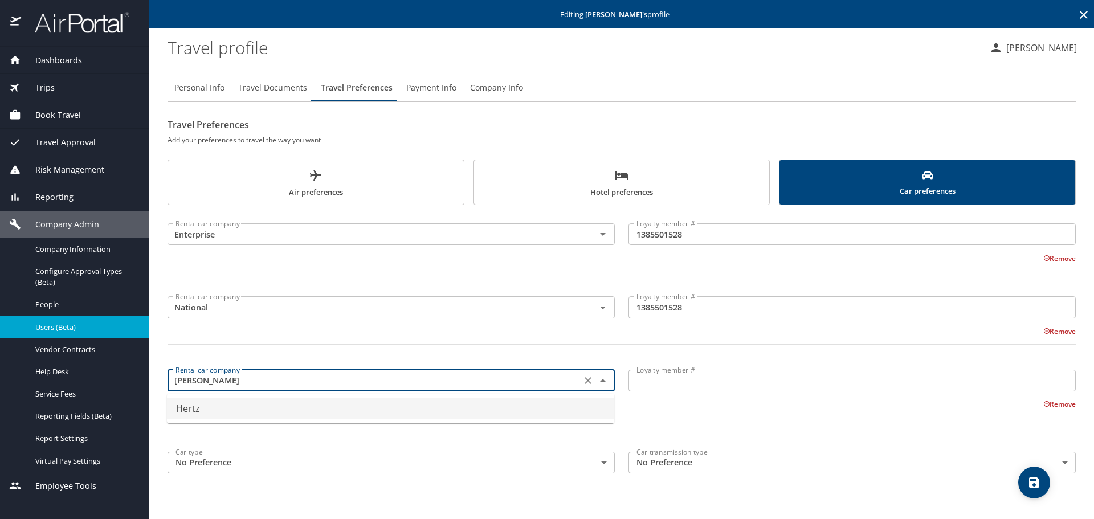
click at [192, 408] on li "Hertz" at bounding box center [390, 408] width 447 height 21
type input "Hertz"
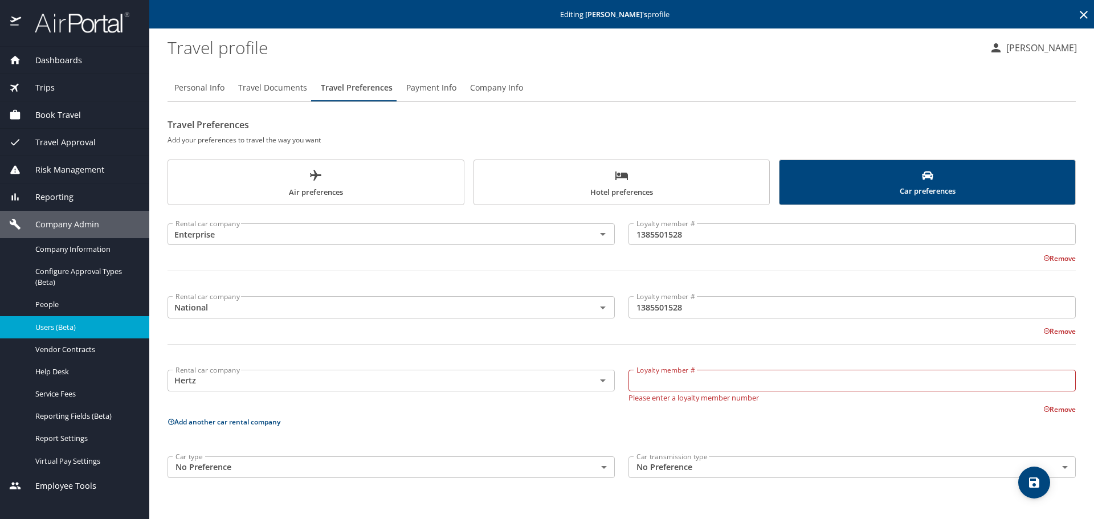
click at [666, 382] on input "Loyalty member #" at bounding box center [852, 381] width 447 height 22
paste input "61116524"
type input "61116524"
click at [601, 465] on body "Dashboards AirPortal 360™ Manager My Travel Dashboard Trips Airtinerary® Lookup…" at bounding box center [547, 259] width 1094 height 519
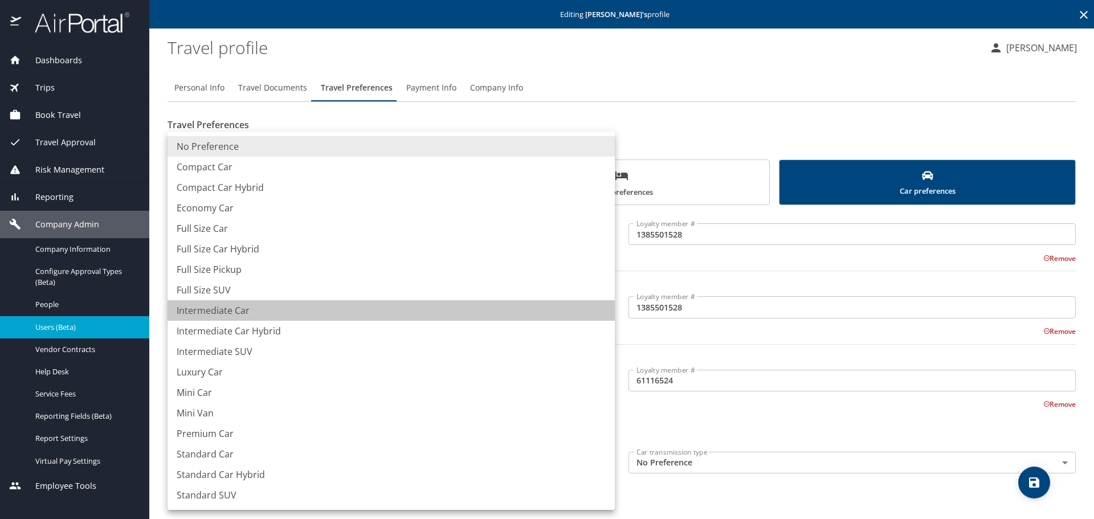
click at [231, 316] on li "Intermediate Car" at bounding box center [391, 310] width 447 height 21
type input "IntermediateCar"
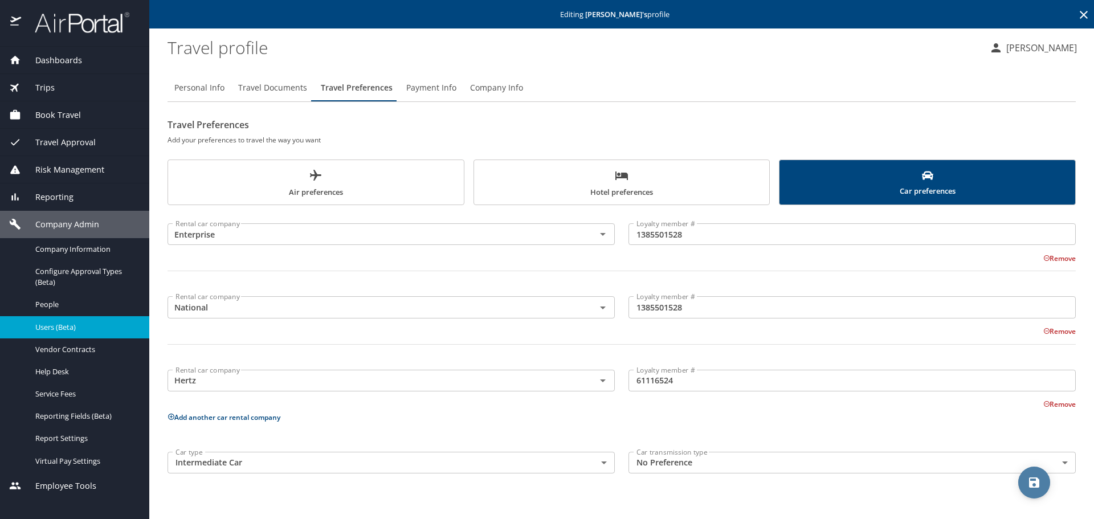
click at [1041, 481] on icon "save" at bounding box center [1035, 483] width 14 height 14
click at [410, 84] on span "Payment Info" at bounding box center [431, 88] width 50 height 14
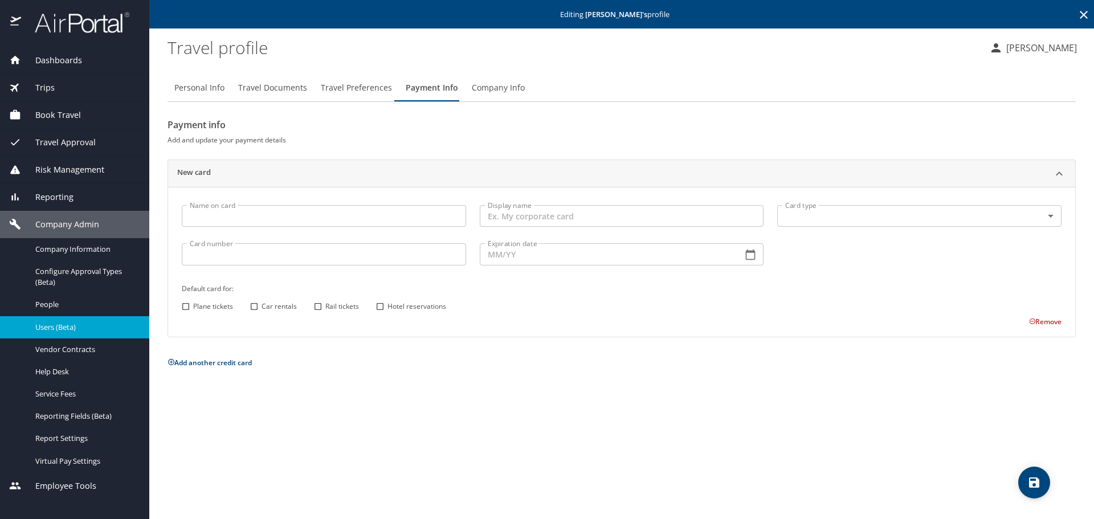
click at [485, 82] on span "Company Info" at bounding box center [498, 88] width 53 height 14
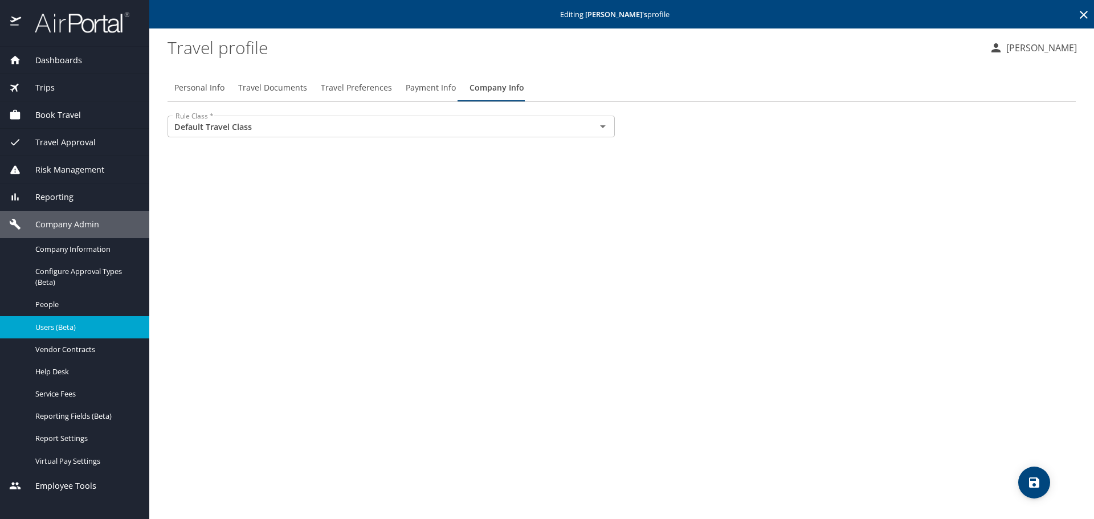
click at [51, 114] on span "Book Travel" at bounding box center [51, 115] width 60 height 13
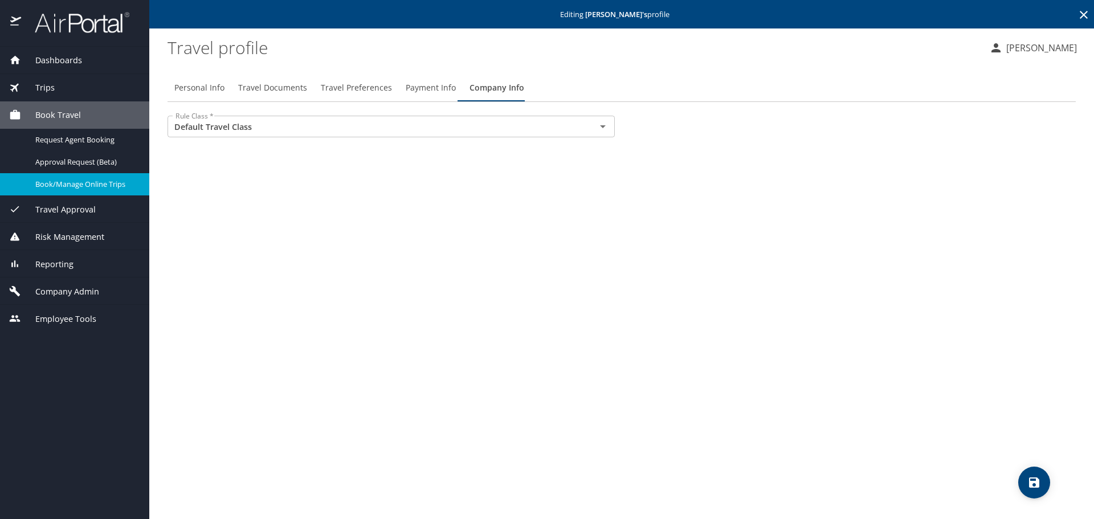
click at [51, 185] on span "Book/Manage Online Trips" at bounding box center [85, 184] width 100 height 11
